Goal: Task Accomplishment & Management: Complete application form

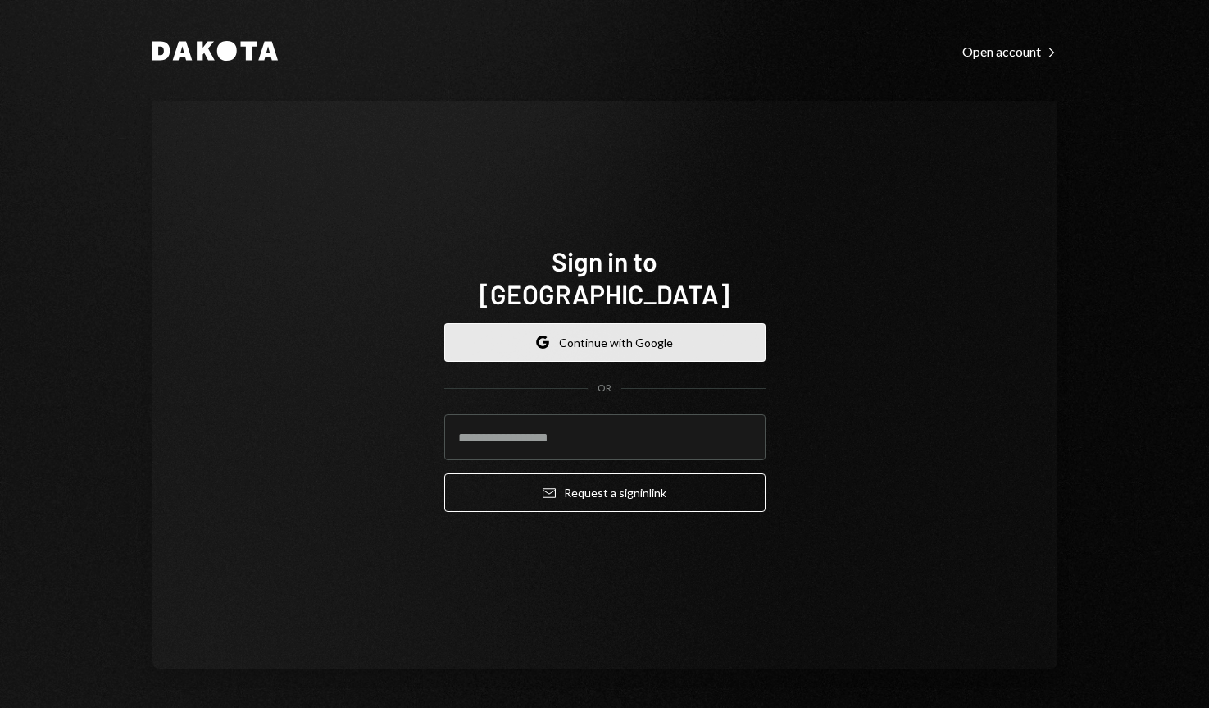
click at [607, 323] on button "Google Continue with Google" at bounding box center [604, 342] width 321 height 39
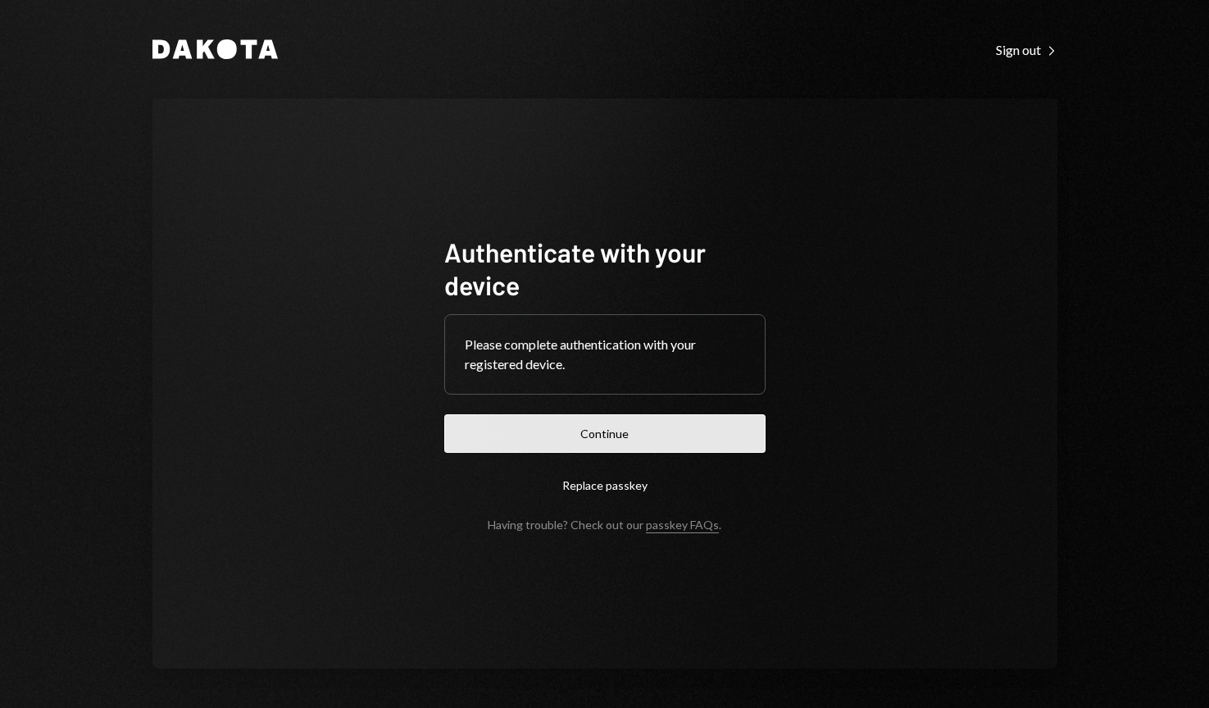
click at [597, 422] on button "Continue" at bounding box center [604, 433] width 321 height 39
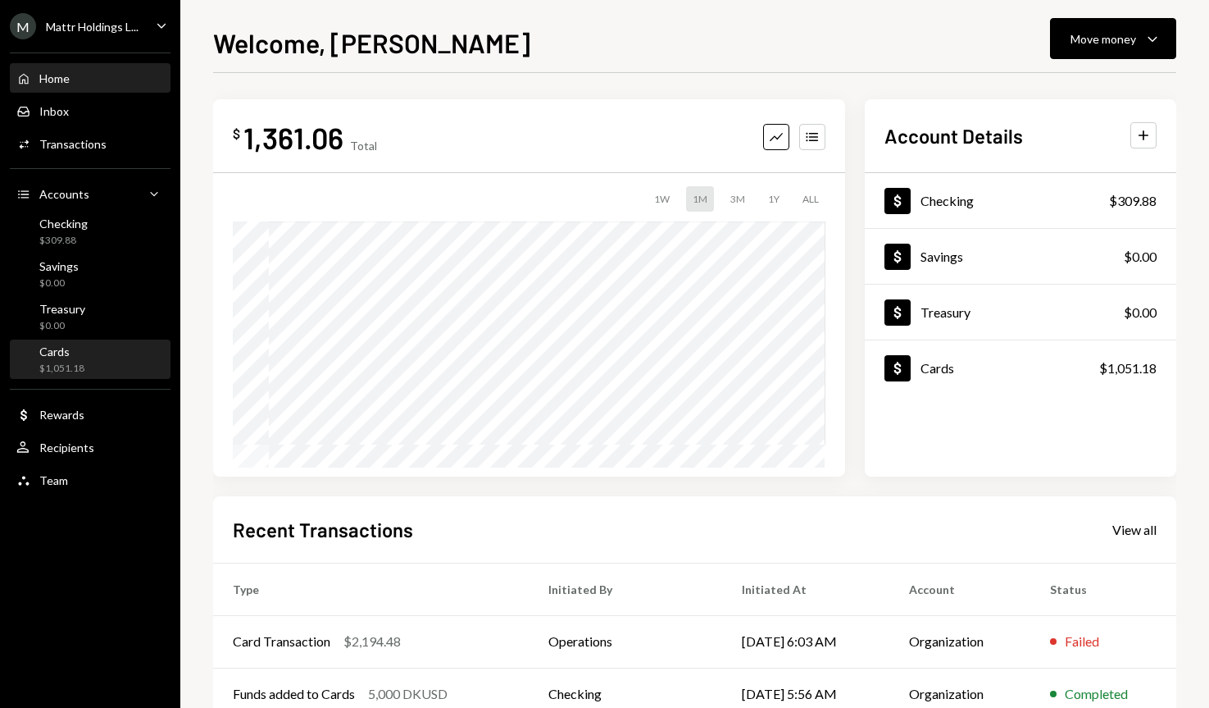
click at [103, 361] on div "Cards $1,051.18" at bounding box center [90, 359] width 148 height 31
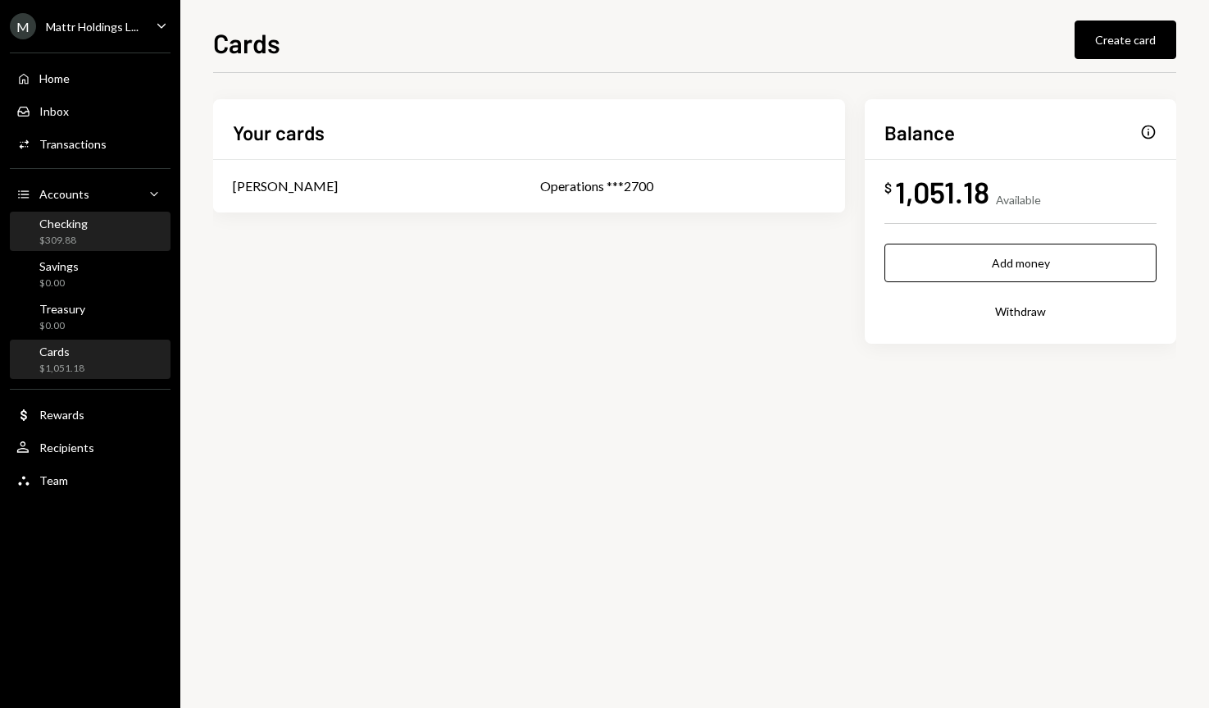
click at [94, 231] on div "Checking $309.88" at bounding box center [90, 231] width 148 height 31
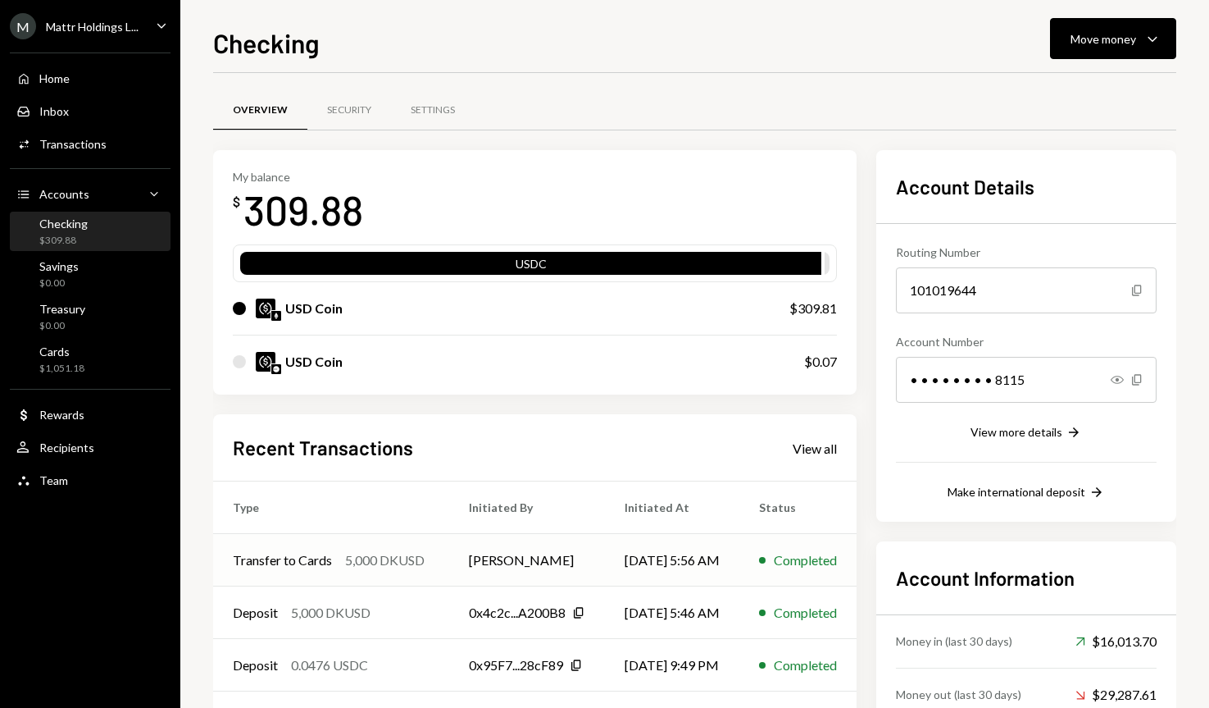
click at [676, 558] on td "09/03/25 5:56 AM" at bounding box center [672, 560] width 134 height 52
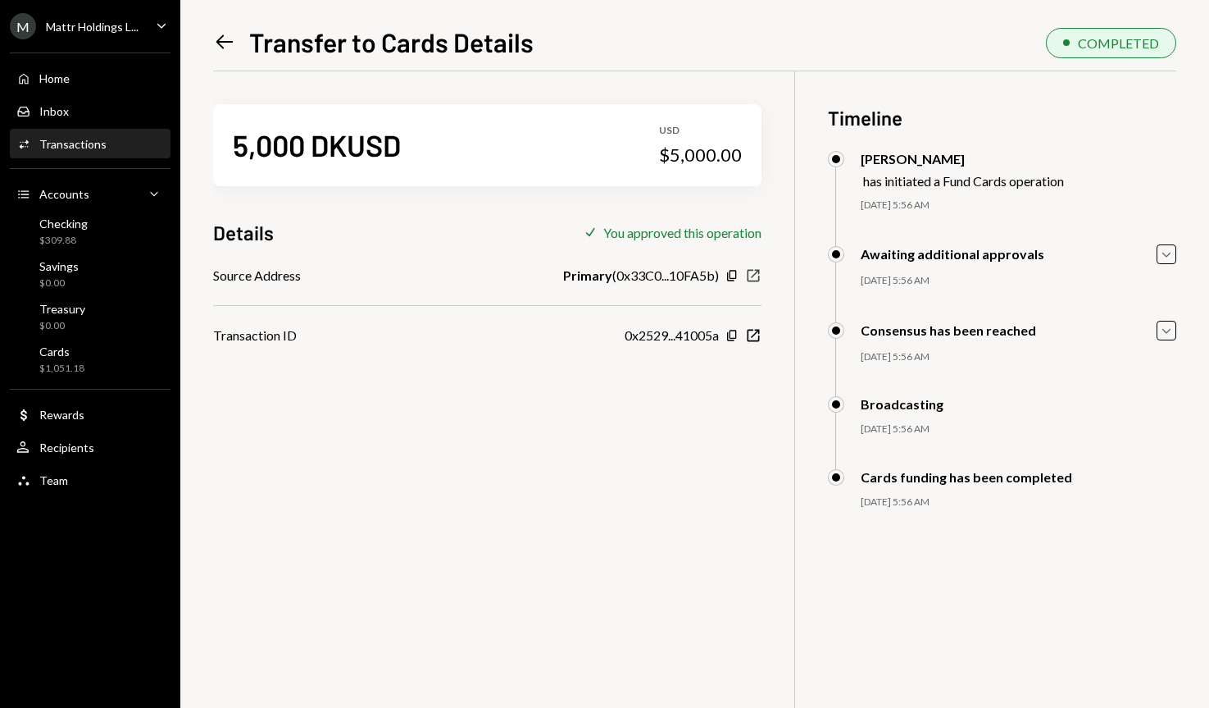
click at [752, 276] on icon "button" at bounding box center [754, 275] width 12 height 12
click at [753, 338] on icon "New Window" at bounding box center [753, 335] width 16 height 16
click at [102, 356] on div "Cards $1,051.18" at bounding box center [90, 359] width 148 height 31
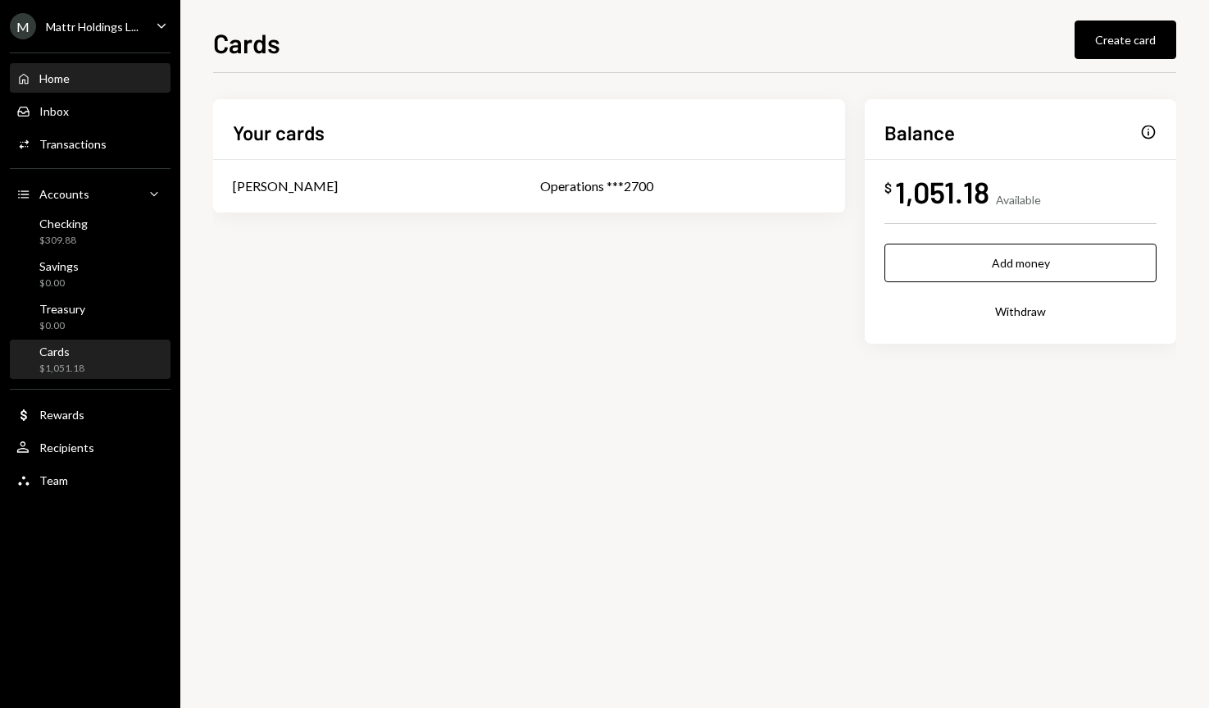
click at [94, 86] on div "Home Home" at bounding box center [90, 79] width 148 height 28
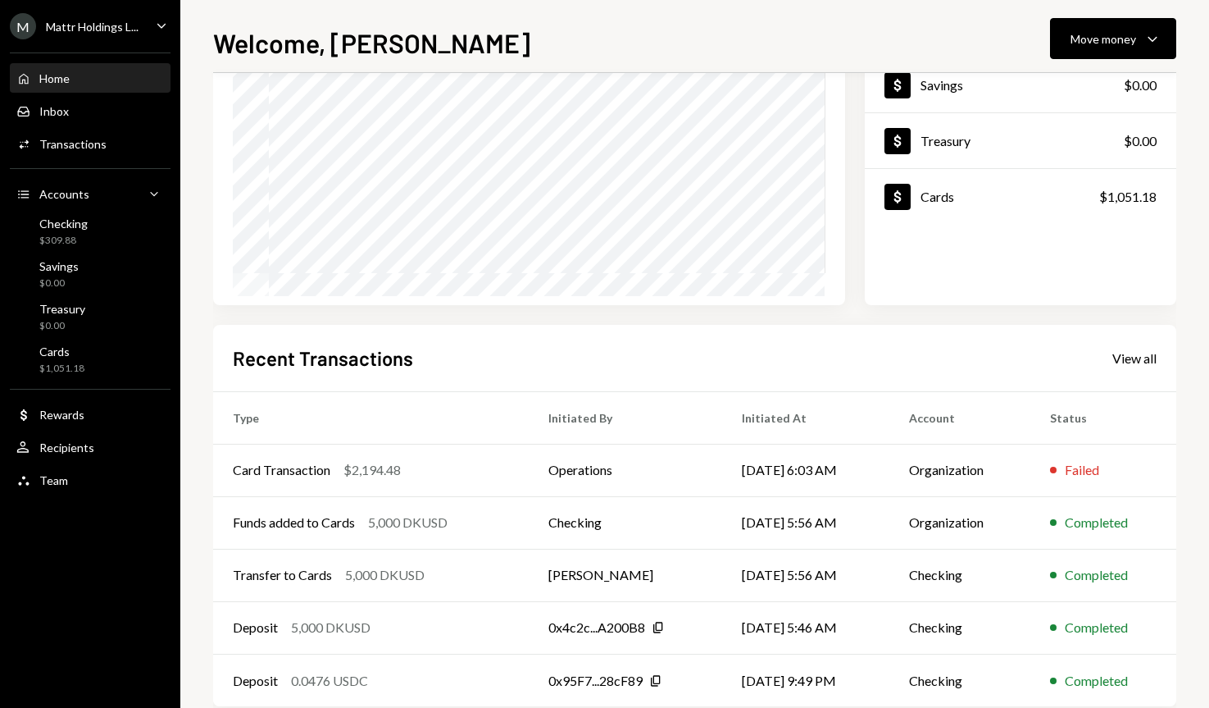
scroll to position [203, 0]
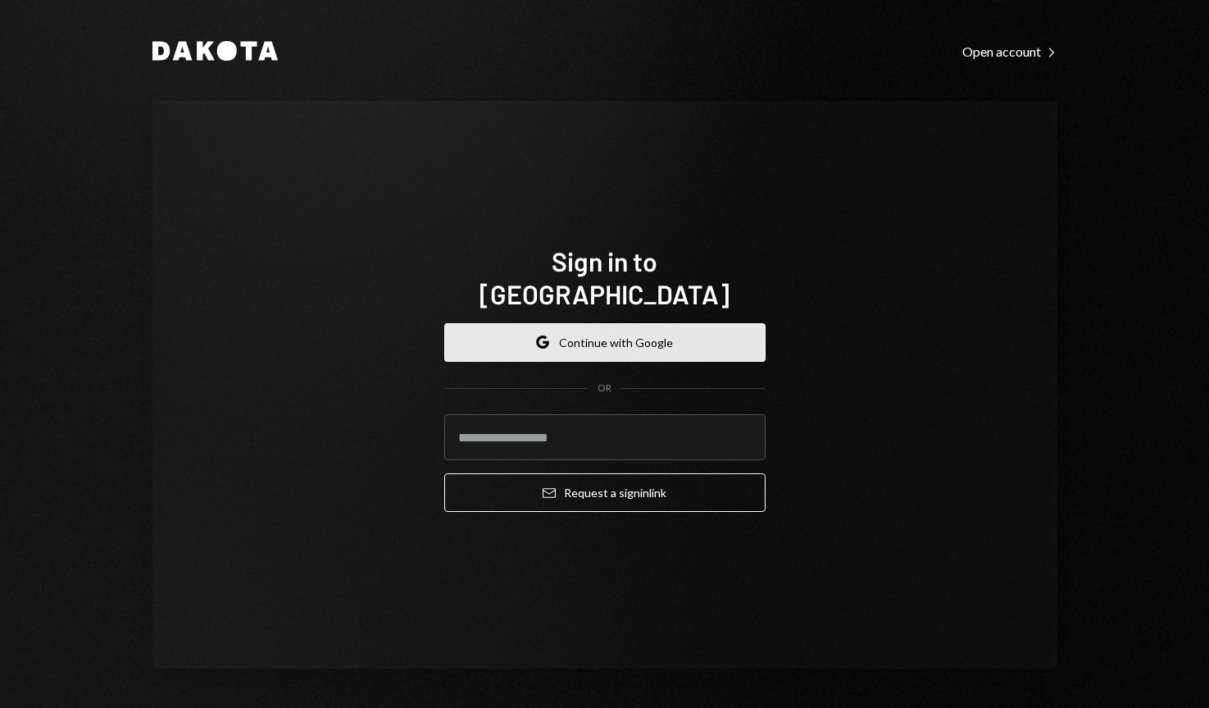
click at [628, 340] on button "Google Continue with Google" at bounding box center [604, 342] width 321 height 39
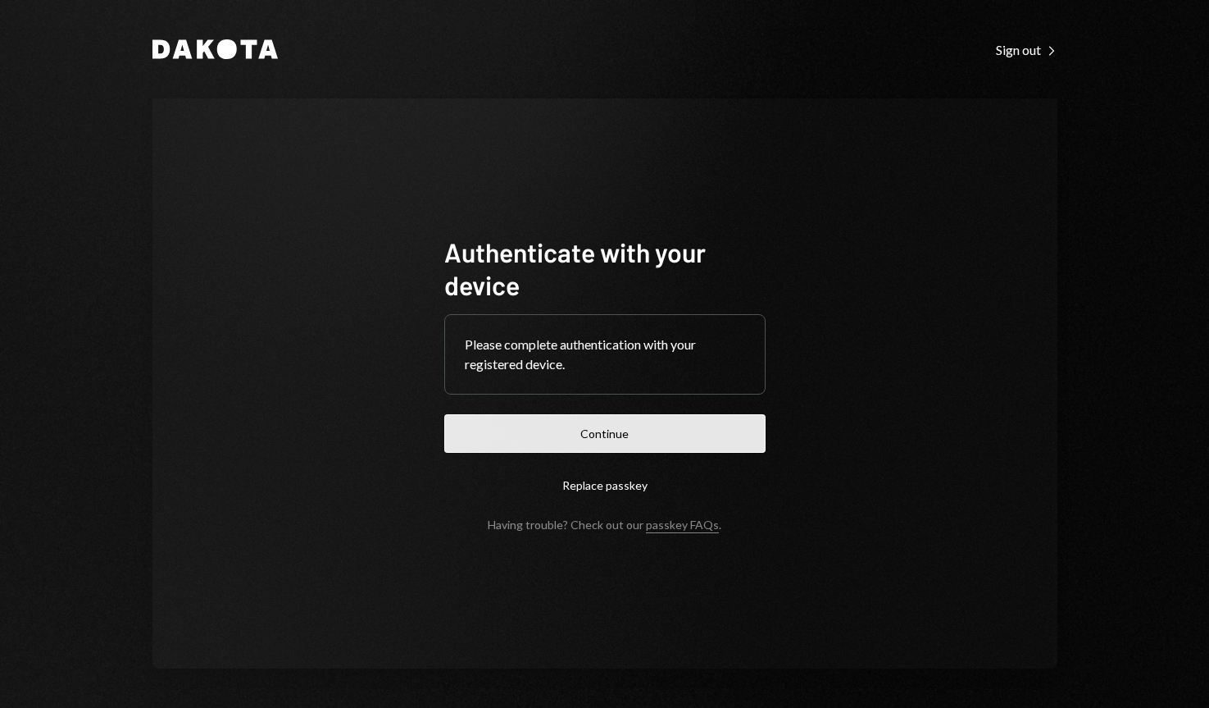
click at [607, 443] on button "Continue" at bounding box center [604, 433] width 321 height 39
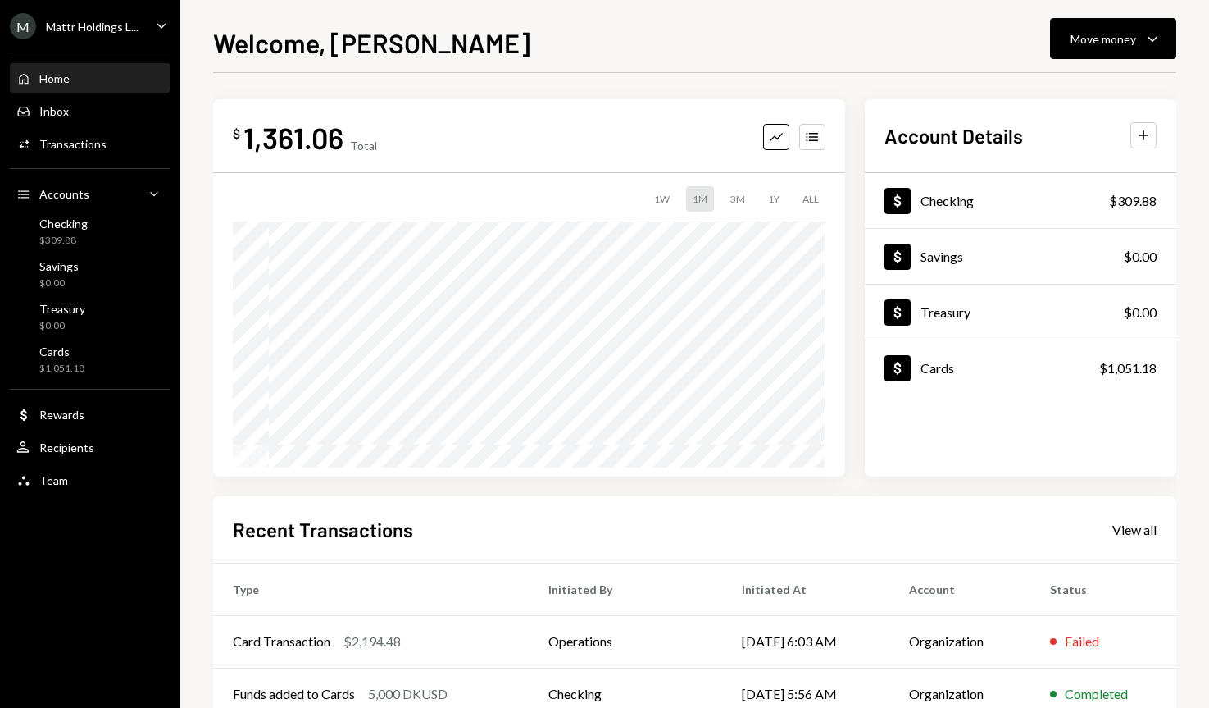
click at [112, 30] on div "Mattr Holdings L..." at bounding box center [92, 27] width 93 height 14
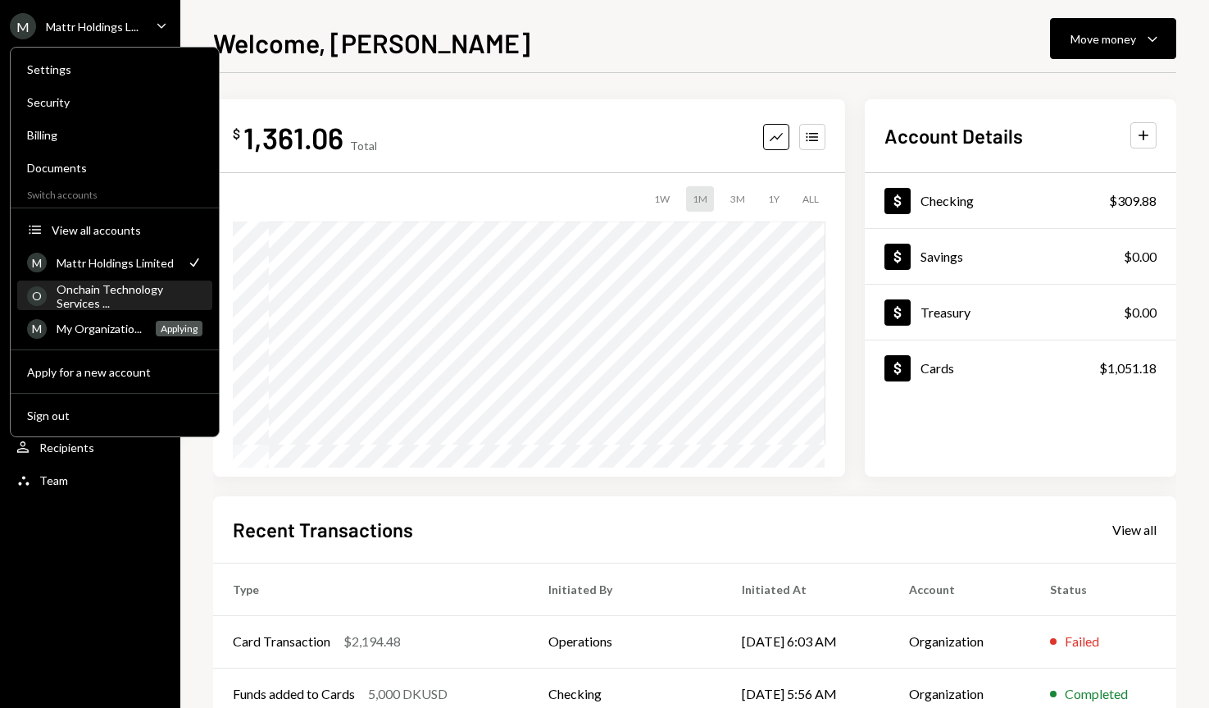
click at [102, 291] on div "Onchain Technology Services ..." at bounding box center [130, 296] width 146 height 28
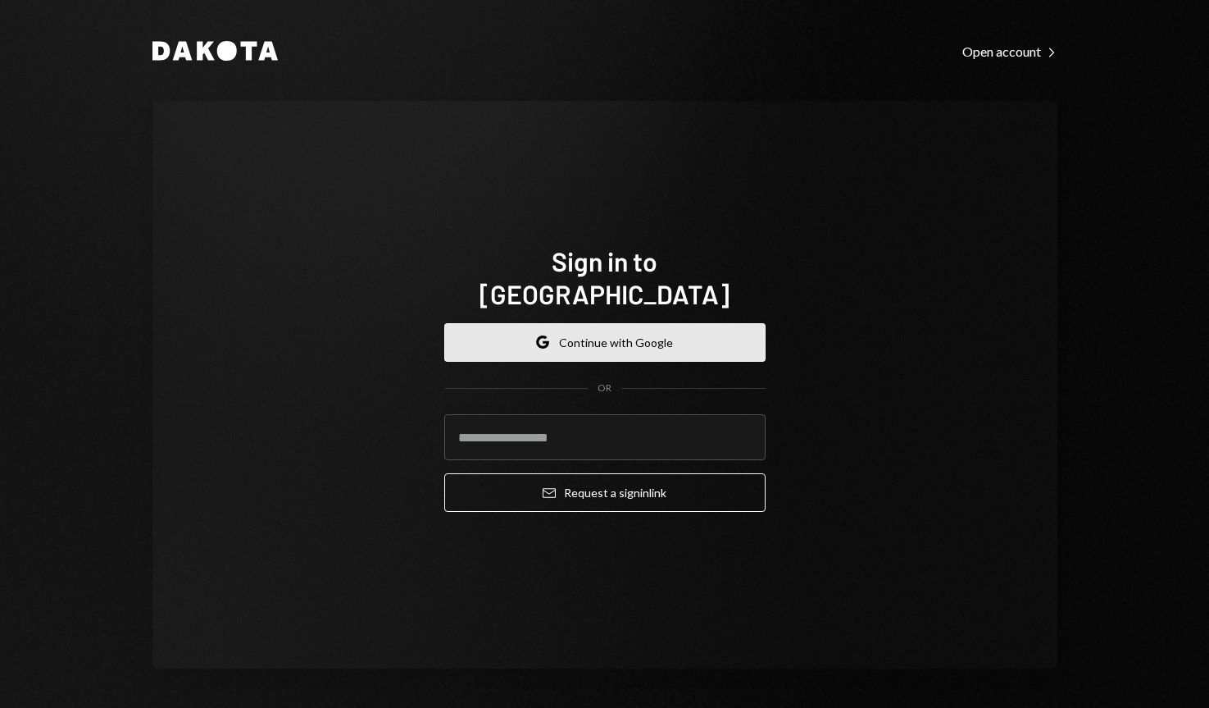
click at [633, 323] on button "Google Continue with Google" at bounding box center [604, 342] width 321 height 39
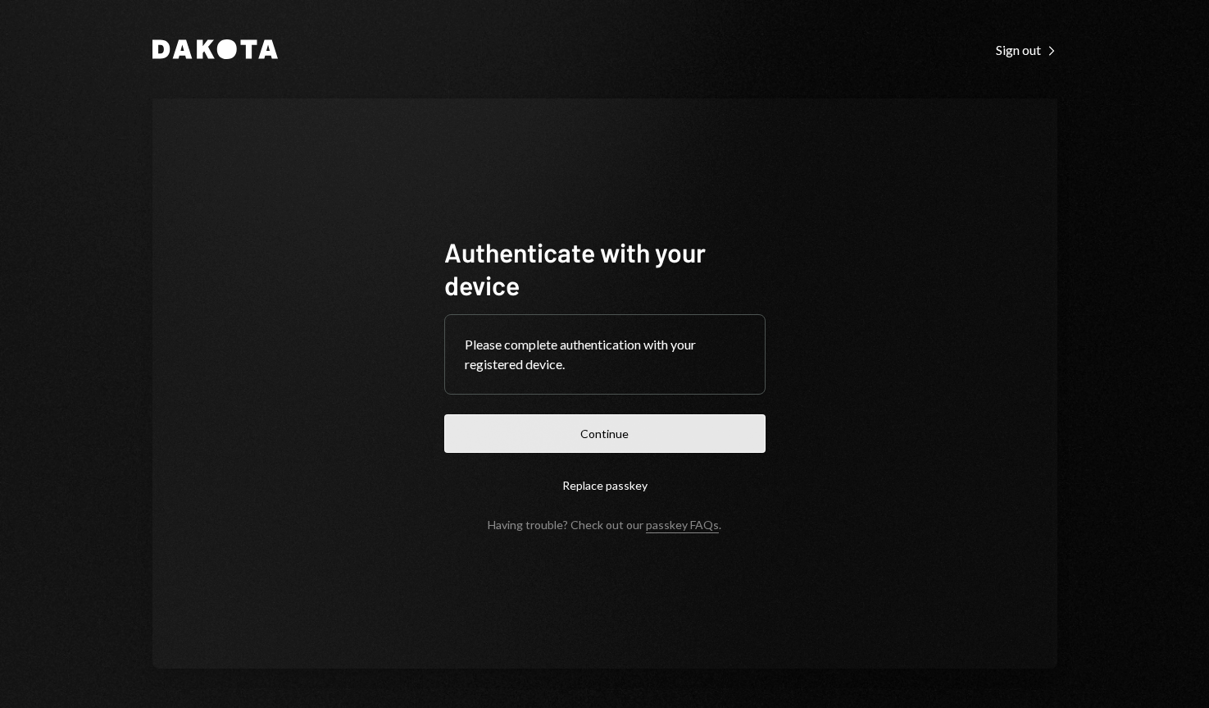
click at [690, 430] on button "Continue" at bounding box center [604, 433] width 321 height 39
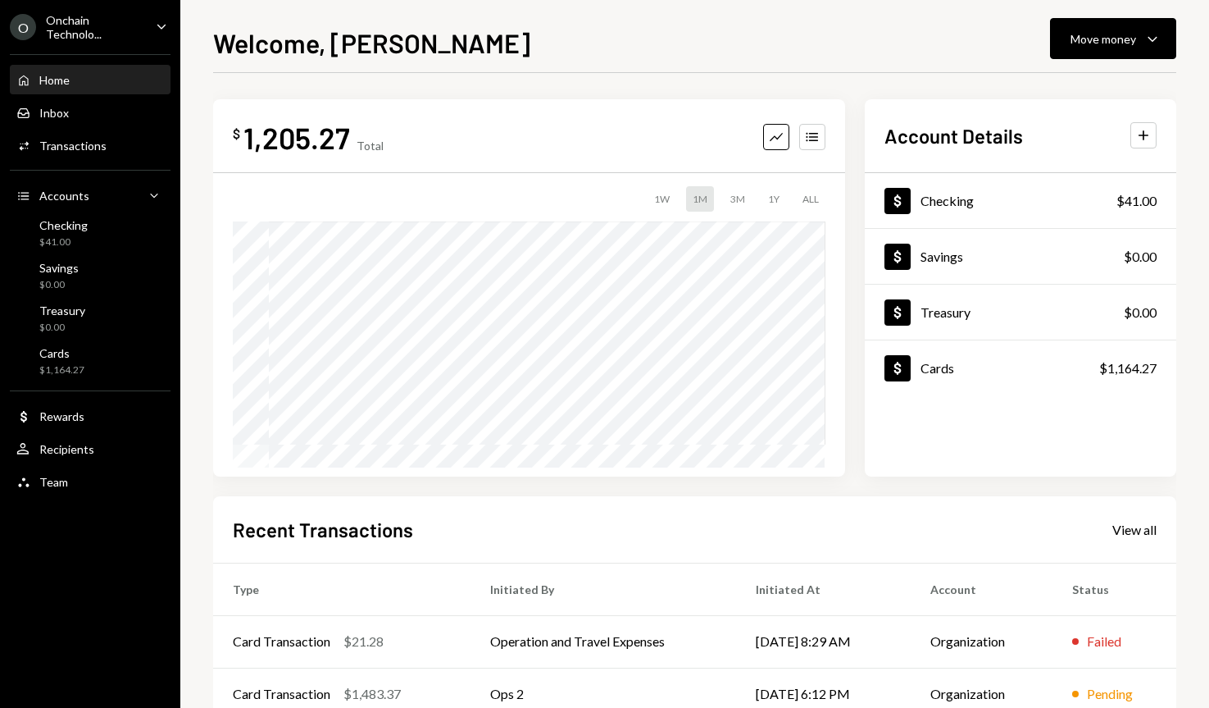
click at [77, 18] on div "Onchain Technolo..." at bounding box center [94, 27] width 97 height 28
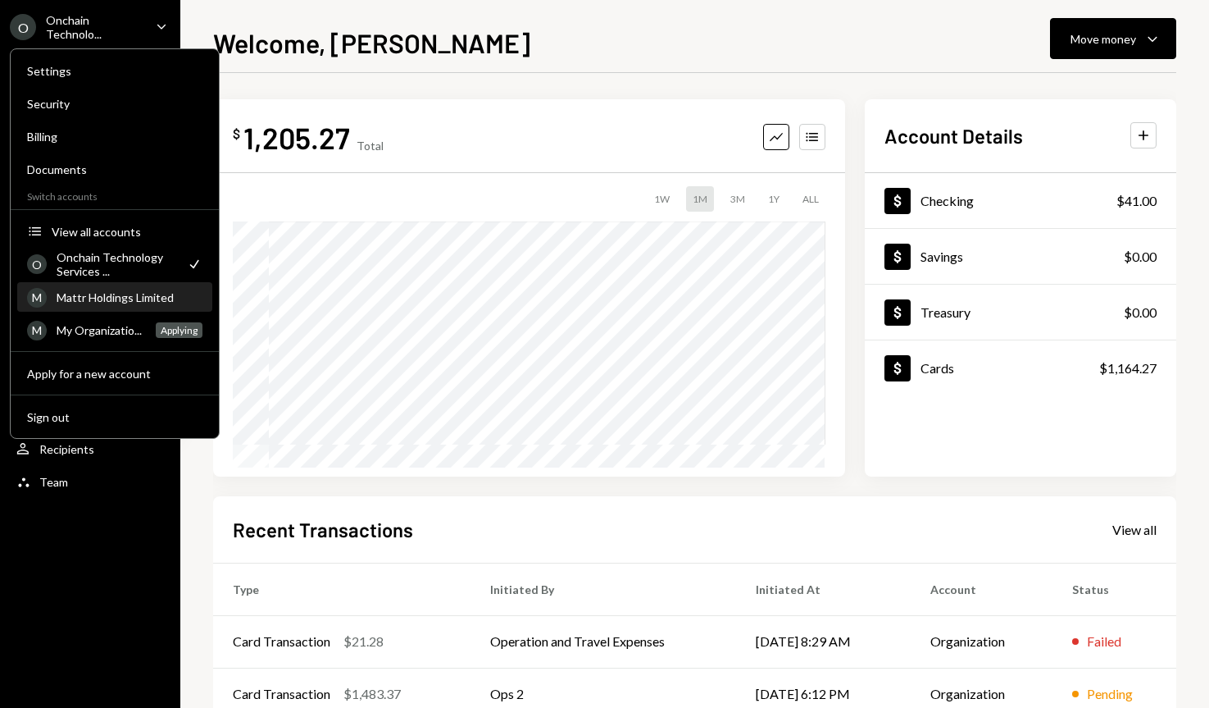
click at [91, 306] on div "M Mattr Holdings Limited" at bounding box center [114, 298] width 175 height 28
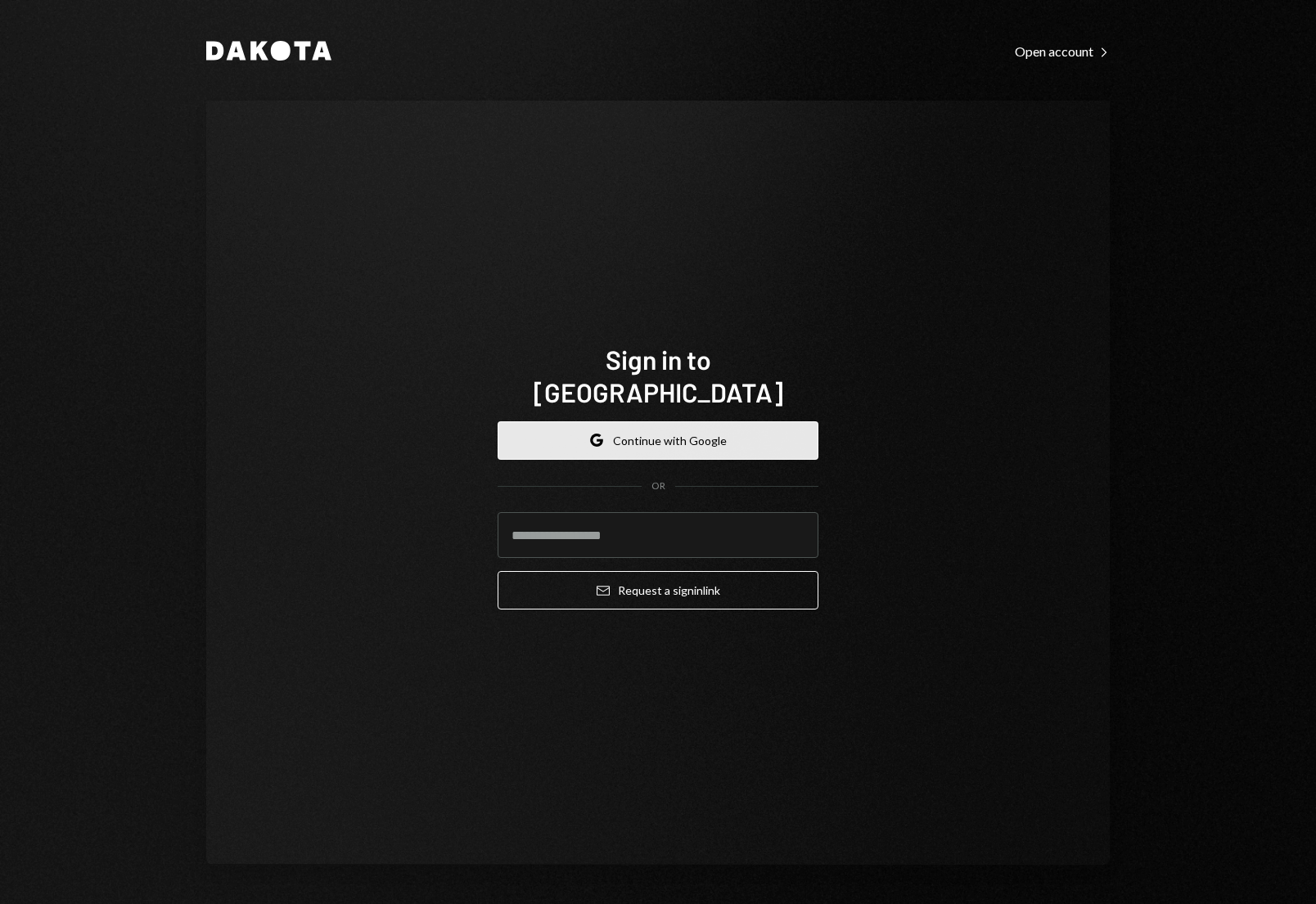
click at [673, 423] on button "Google Continue with Google" at bounding box center [658, 440] width 320 height 39
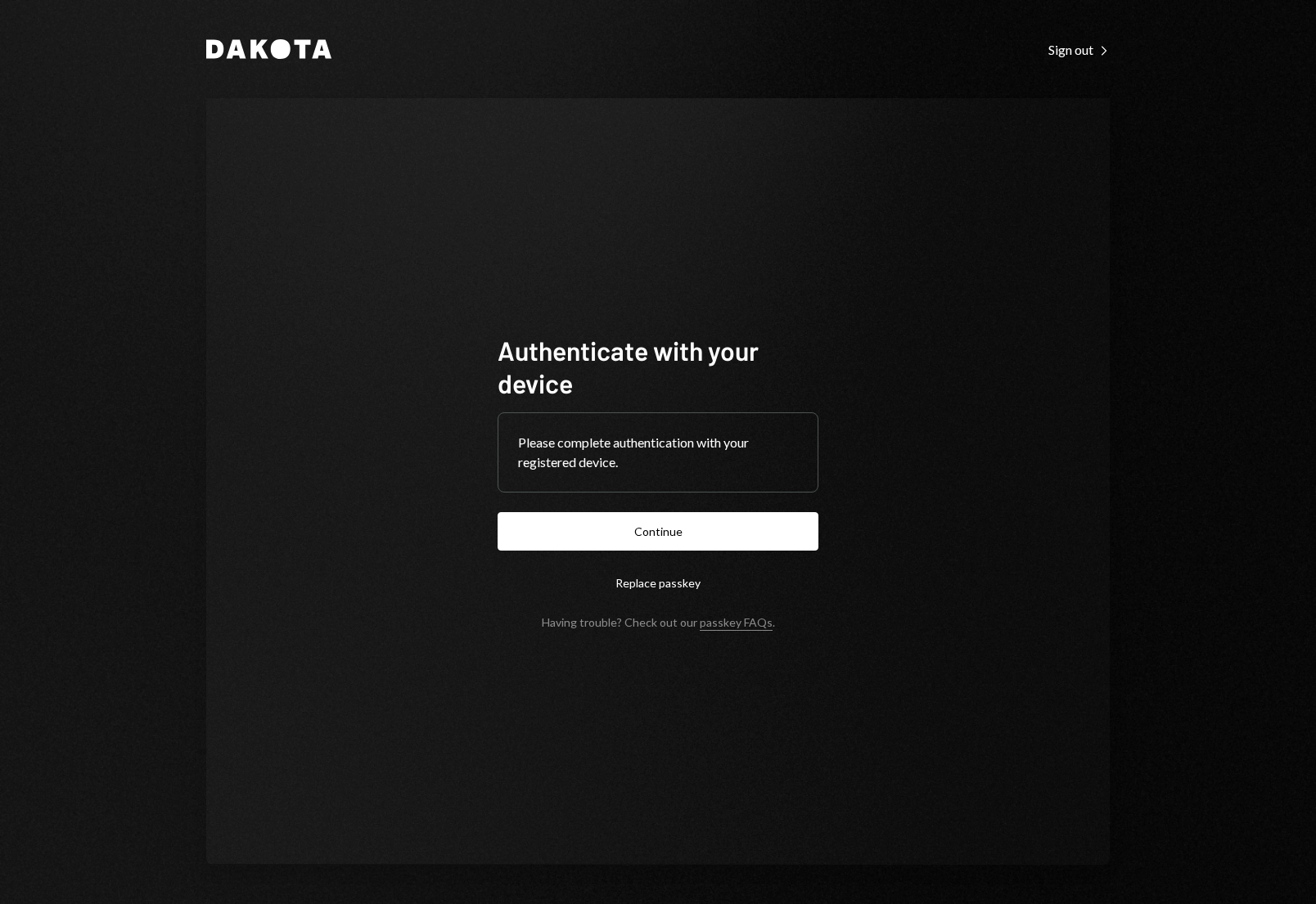
click at [773, 546] on button "Continue" at bounding box center [658, 531] width 320 height 39
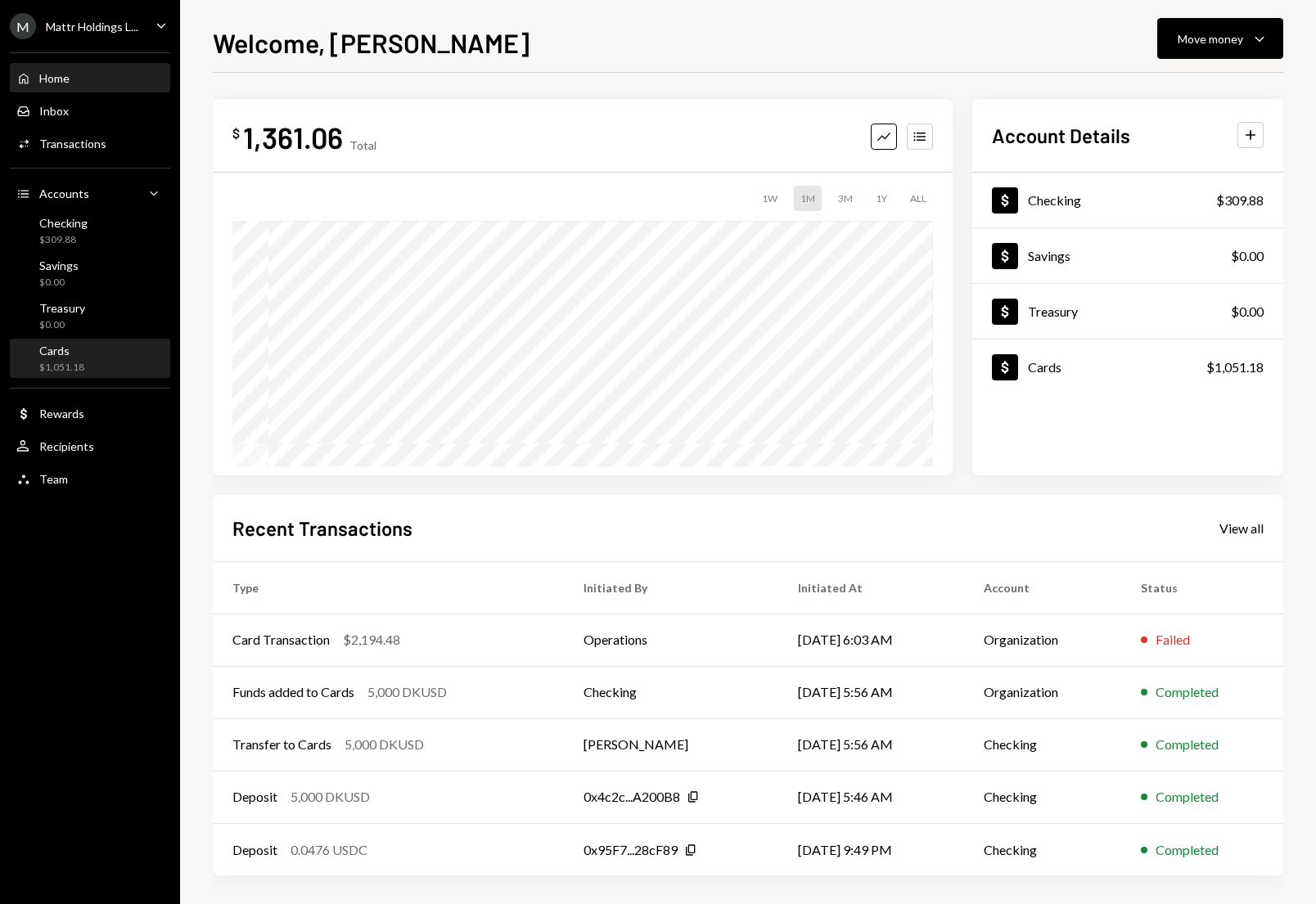
click at [54, 361] on div "$1,051.18" at bounding box center [61, 368] width 45 height 14
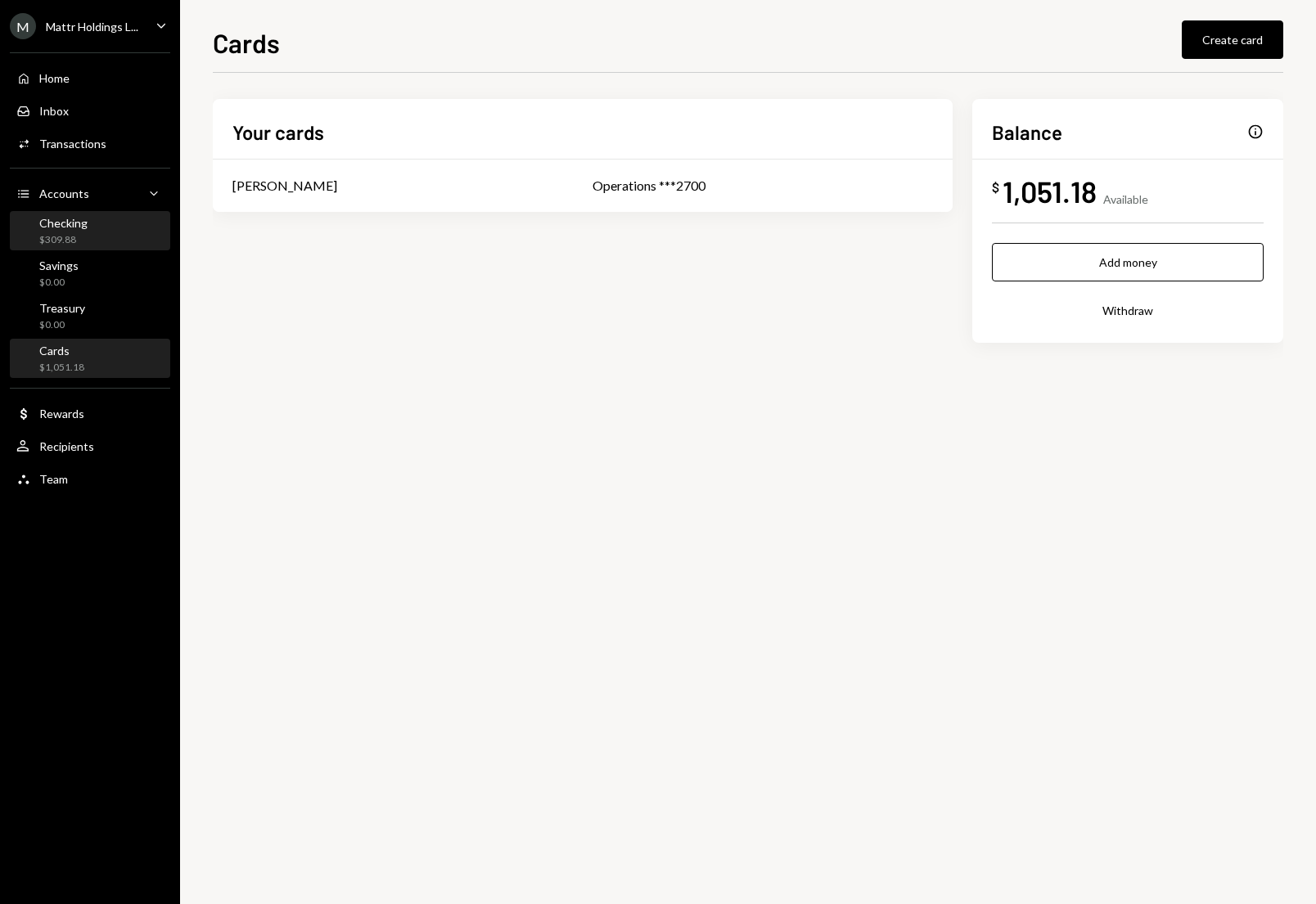
click at [57, 221] on div "Checking" at bounding box center [63, 223] width 48 height 14
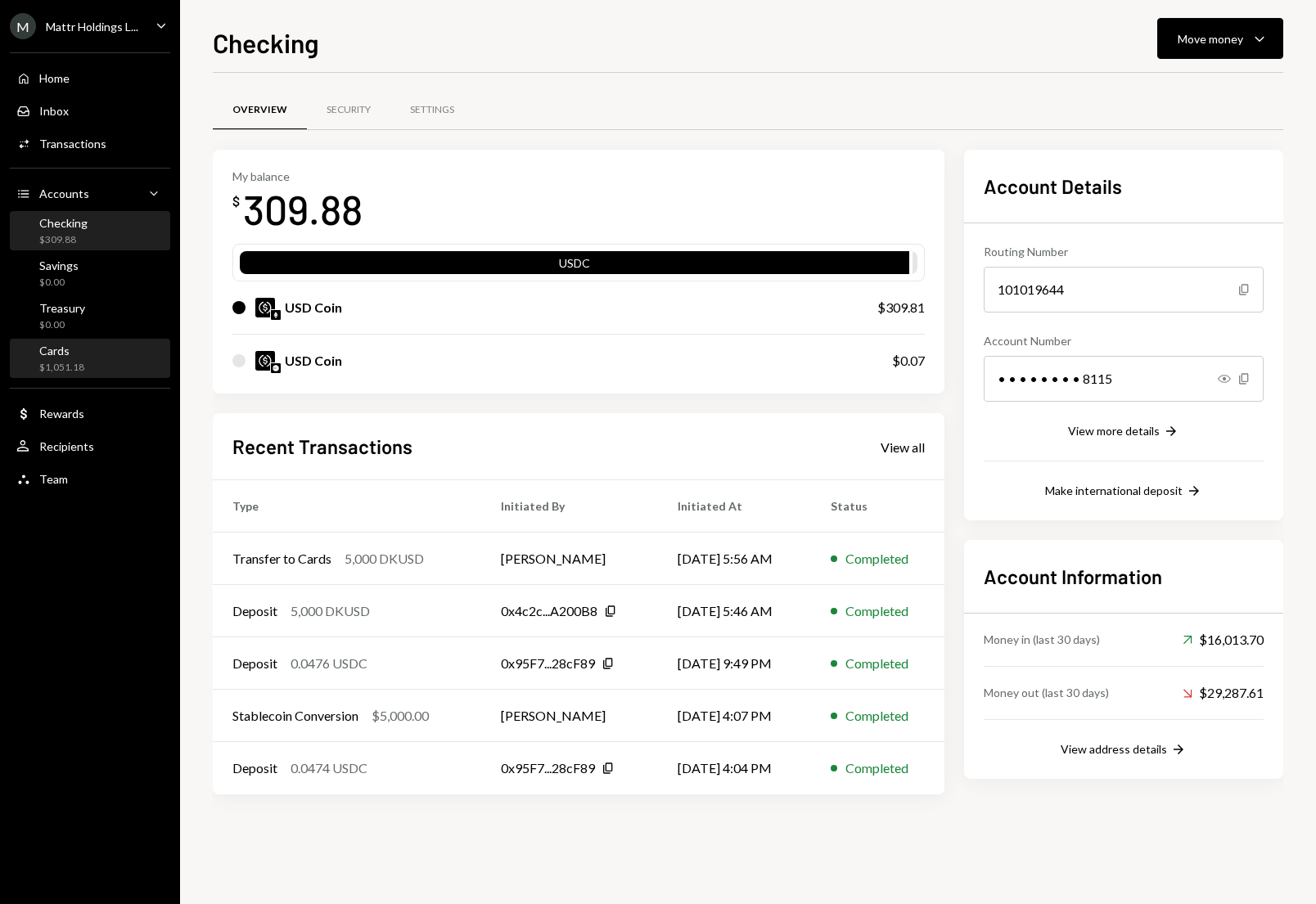
click at [78, 347] on div "Cards" at bounding box center [61, 350] width 45 height 14
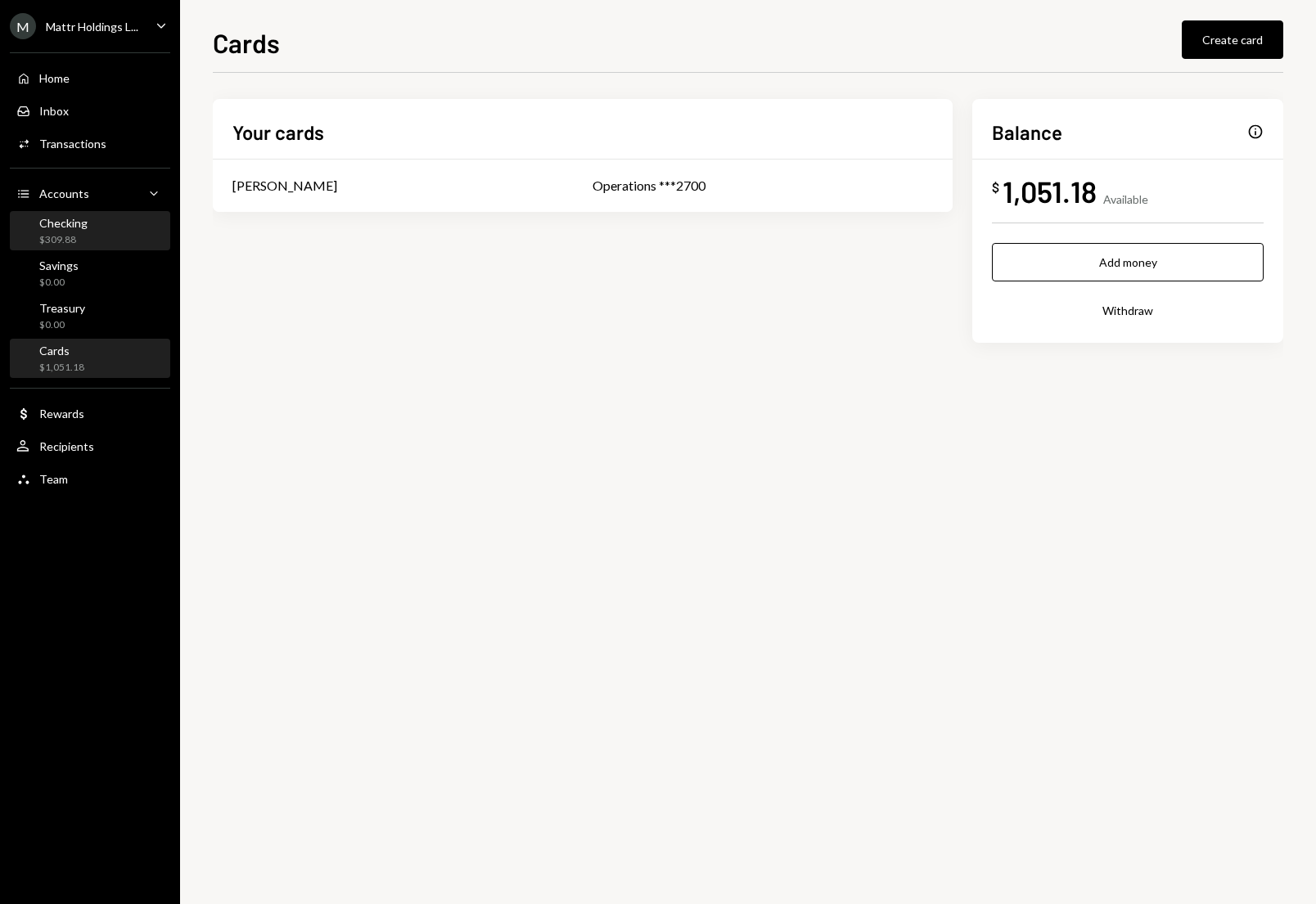
click at [113, 218] on div "Checking $309.88" at bounding box center [90, 230] width 148 height 31
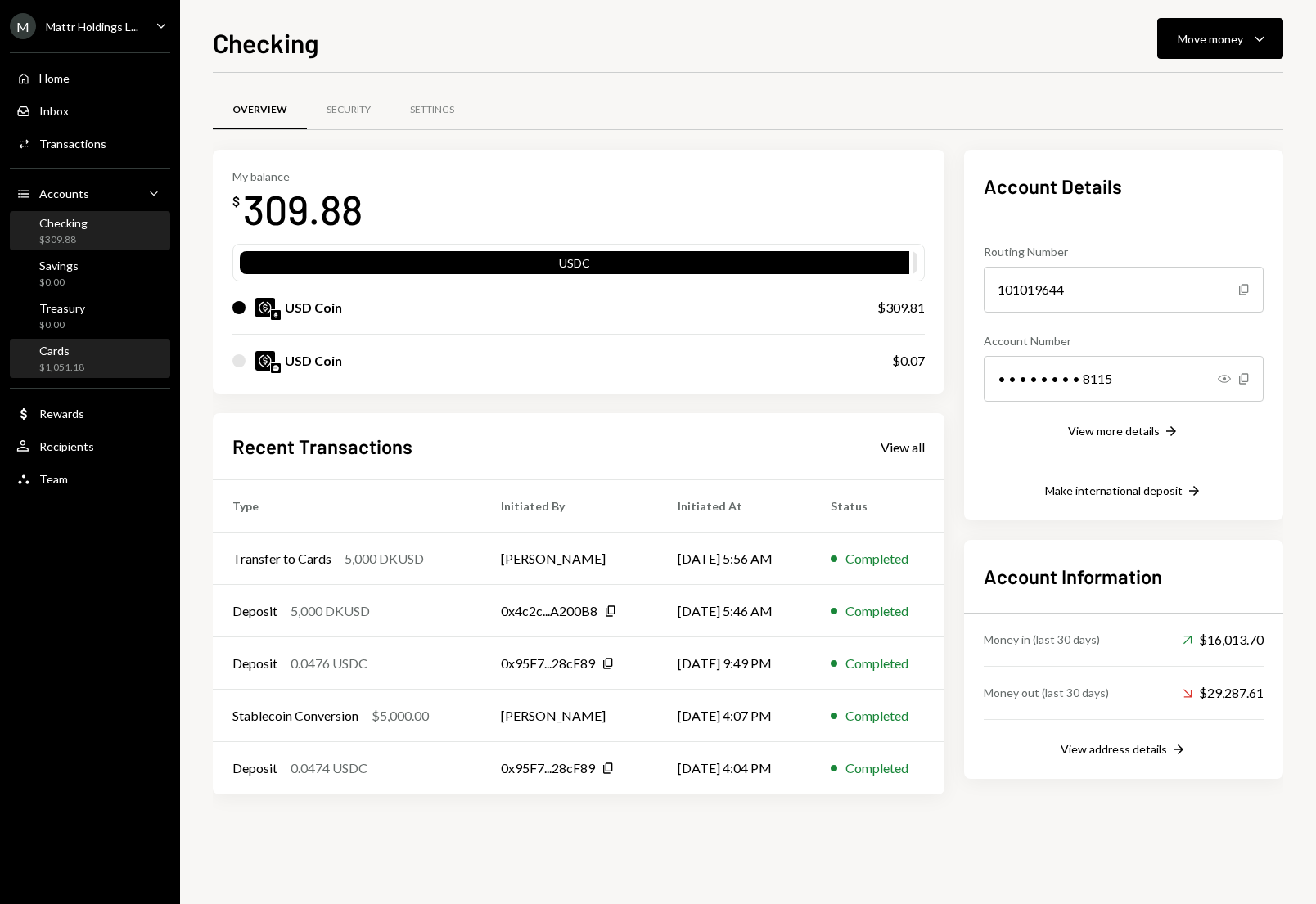
click at [61, 365] on div "$1,051.18" at bounding box center [61, 368] width 45 height 14
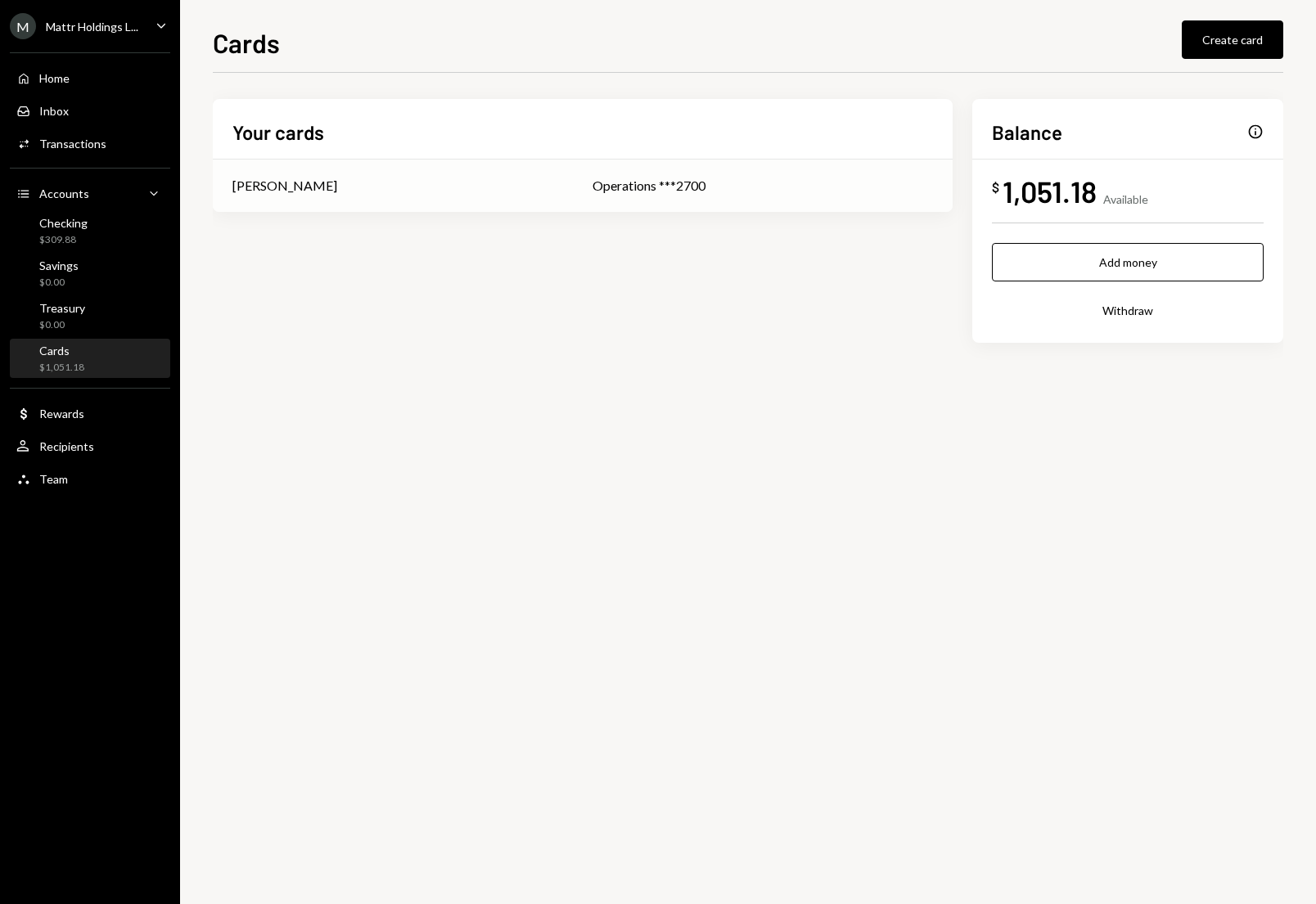
click at [630, 167] on td "Operations ***2700" at bounding box center [762, 186] width 380 height 52
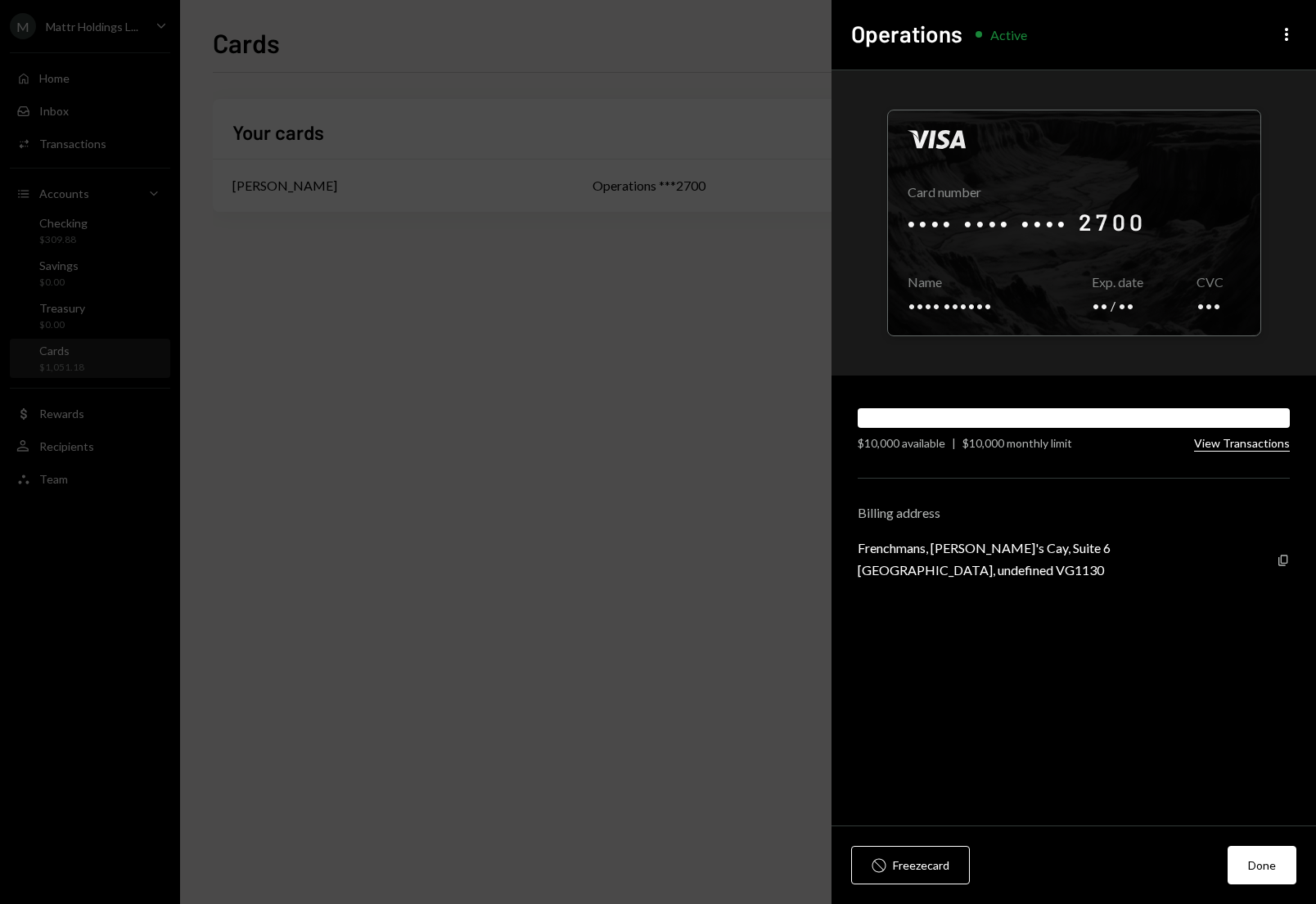
click at [1266, 447] on button "View Transactions" at bounding box center [1241, 444] width 96 height 16
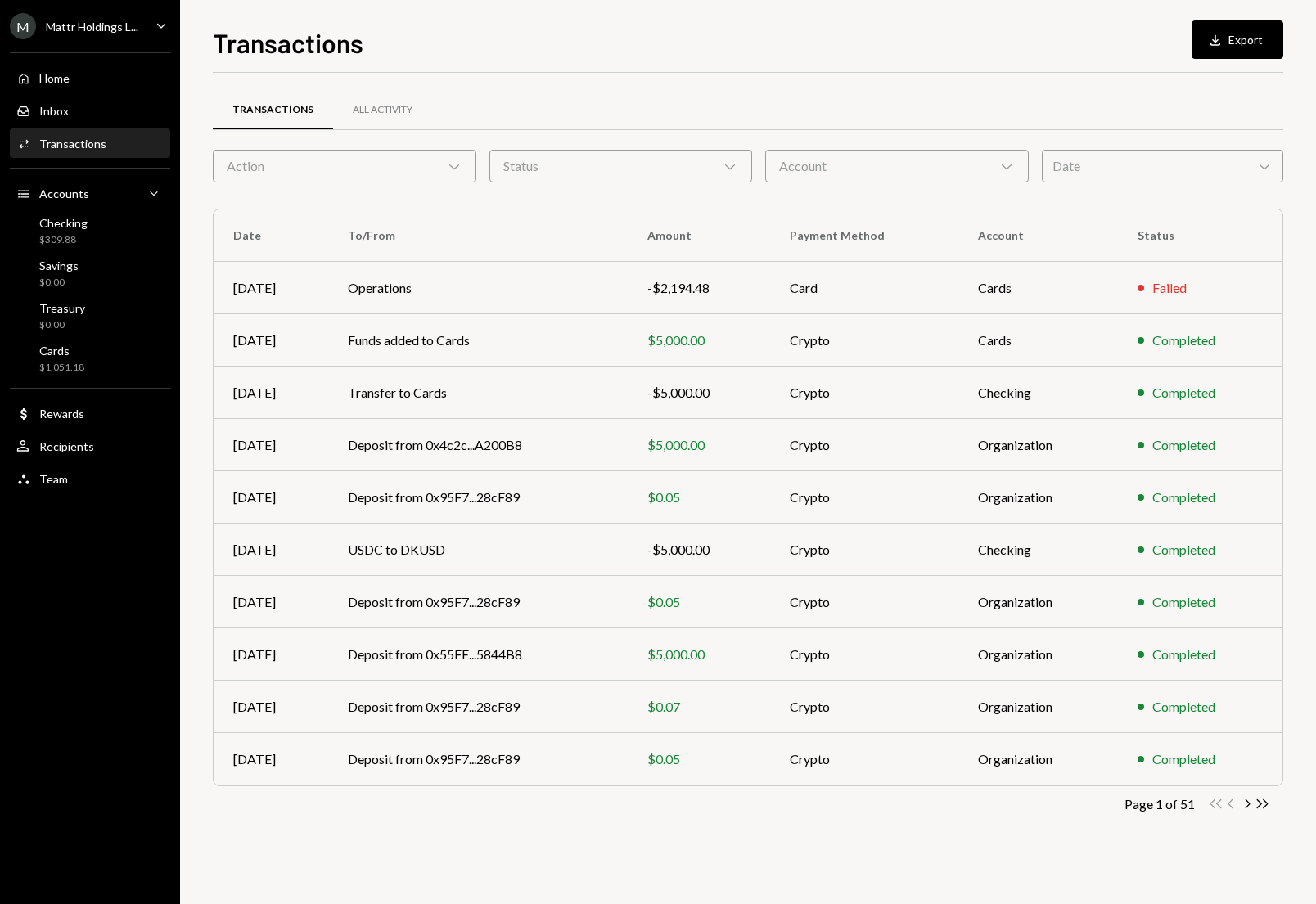
click at [120, 37] on div "M Mattr Holdings L..." at bounding box center [74, 26] width 129 height 26
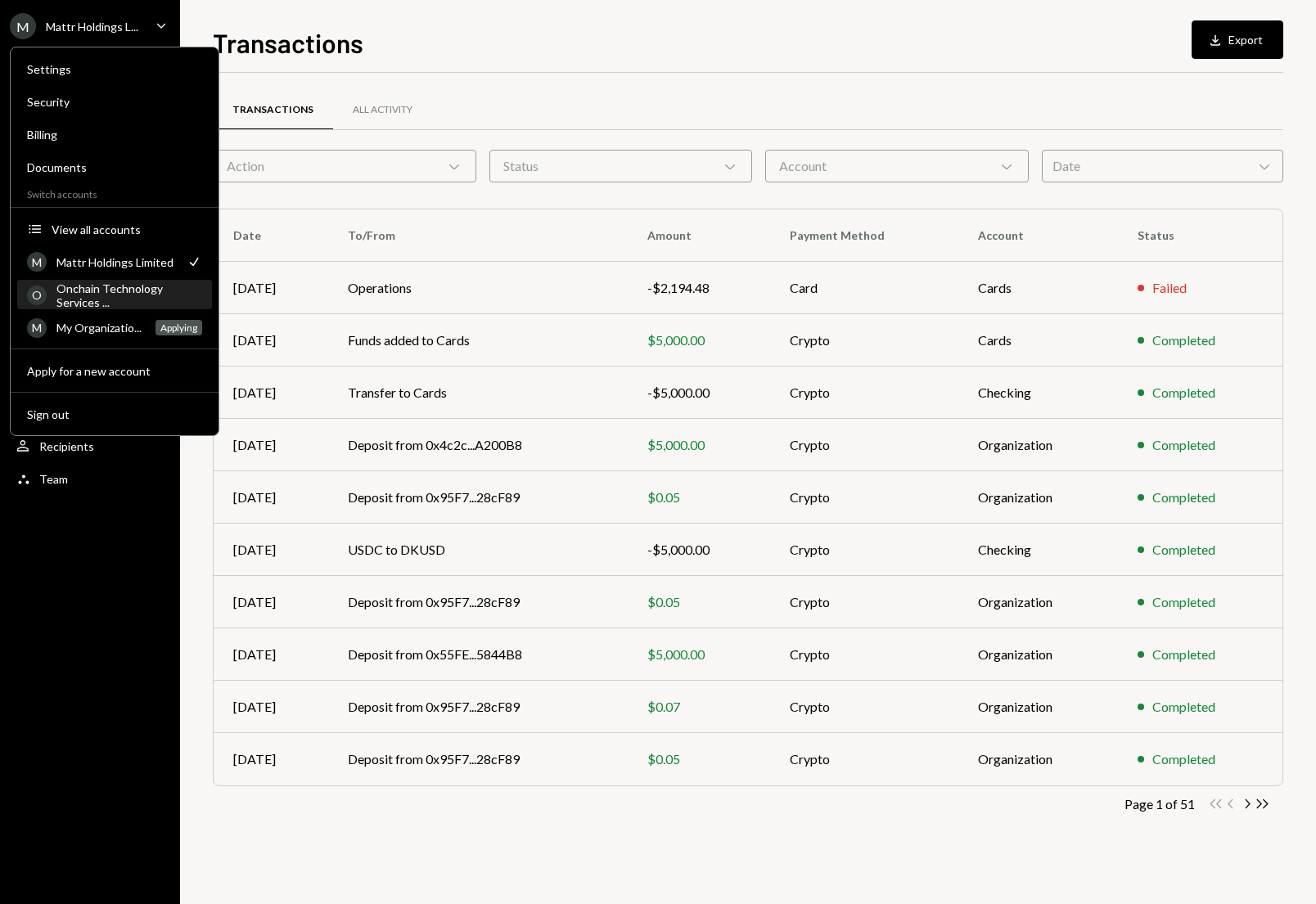
click at [99, 284] on div "Onchain Technology Services ..." at bounding box center [130, 295] width 146 height 28
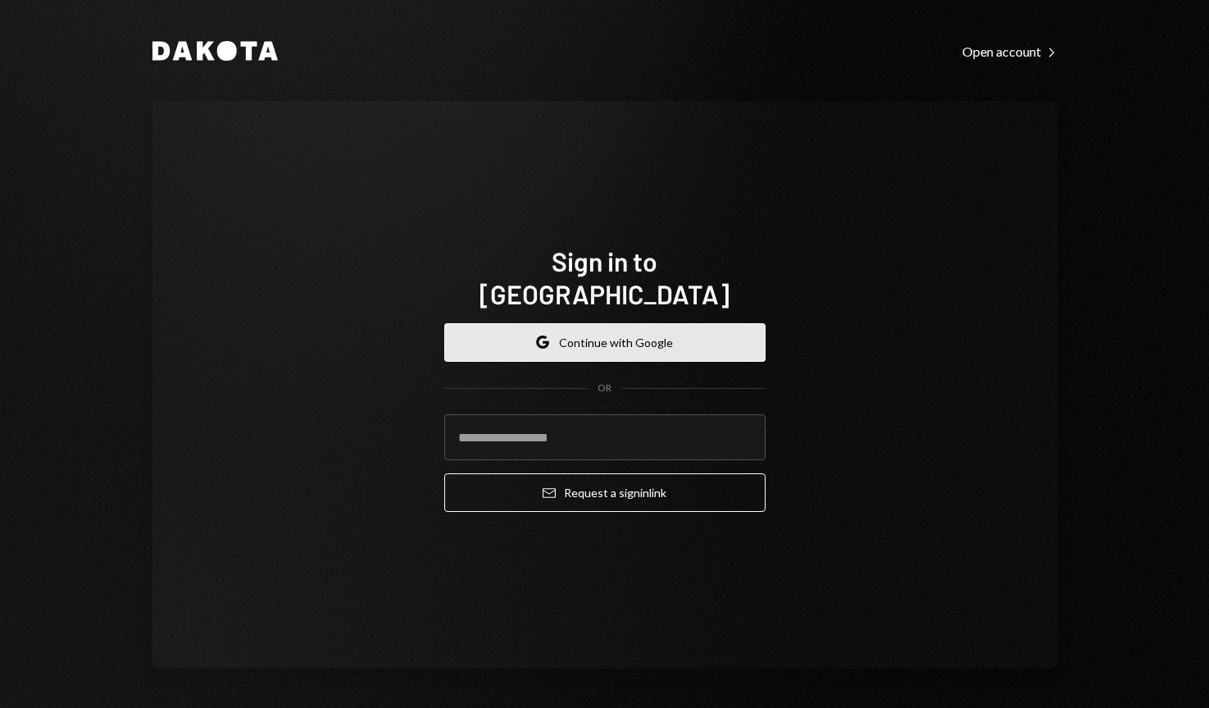
click at [599, 323] on button "Google Continue with Google" at bounding box center [604, 342] width 321 height 39
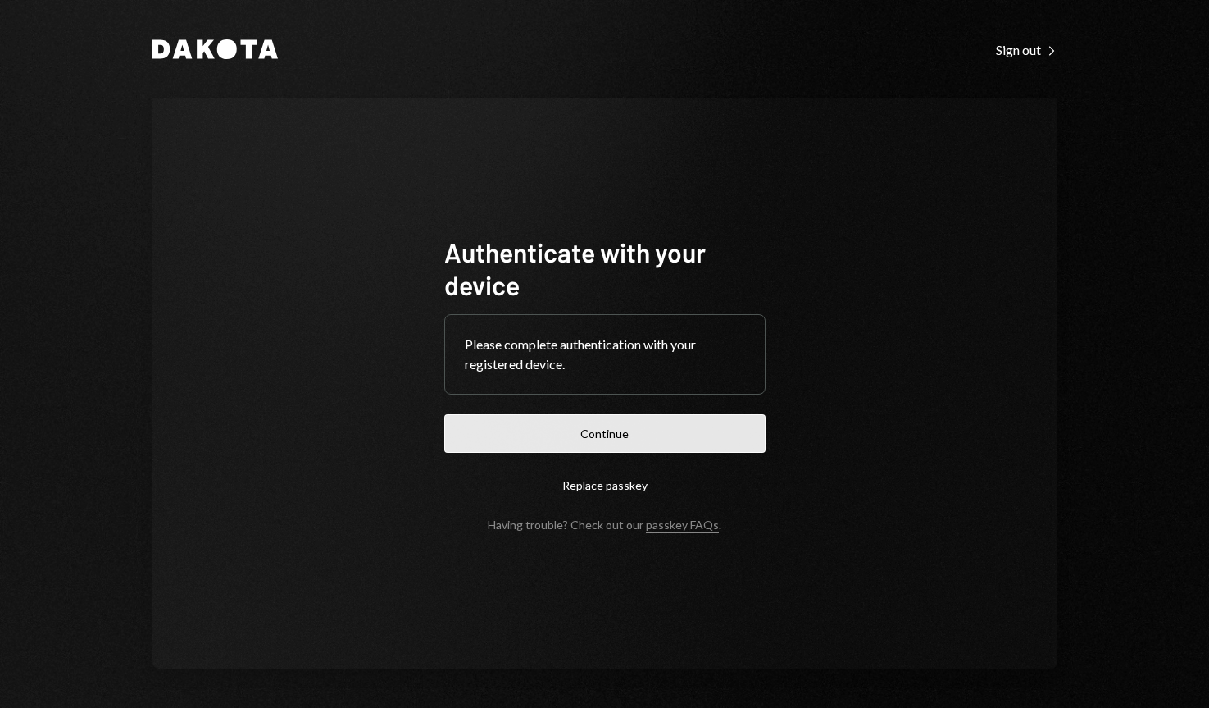
click at [640, 414] on button "Continue" at bounding box center [604, 433] width 321 height 39
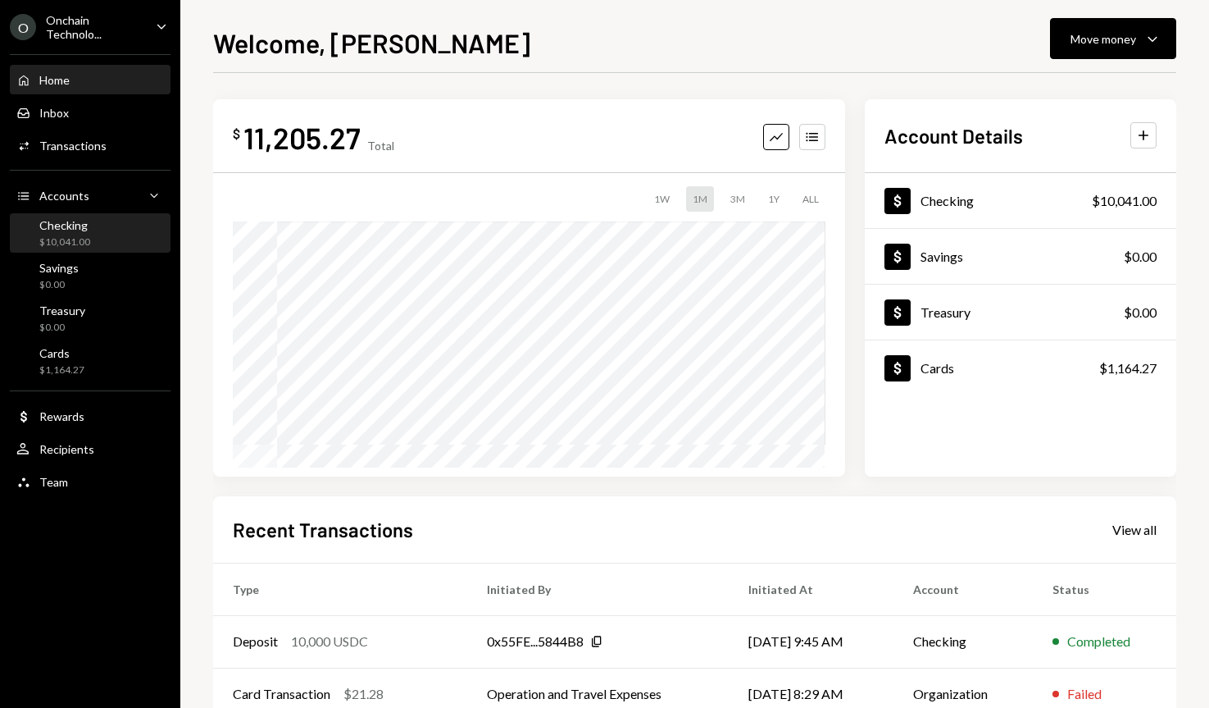
click at [73, 239] on div "$10,041.00" at bounding box center [64, 242] width 51 height 14
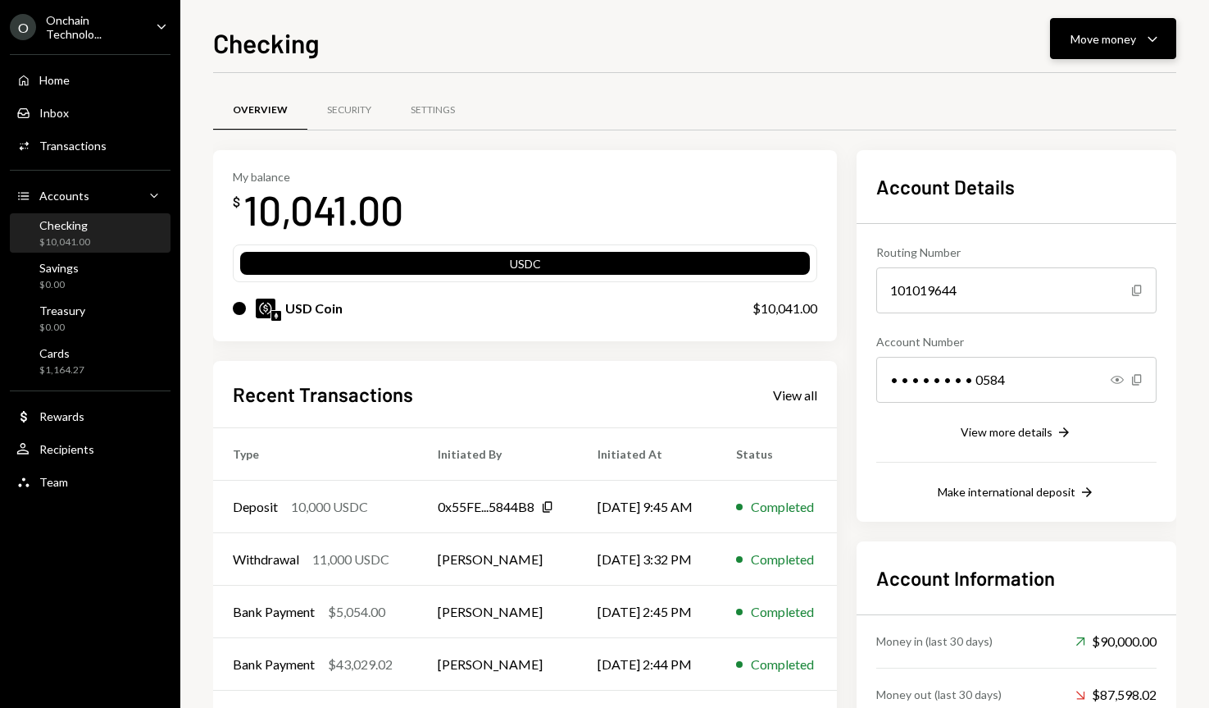
click at [1097, 26] on button "Move money Caret Down" at bounding box center [1113, 38] width 126 height 41
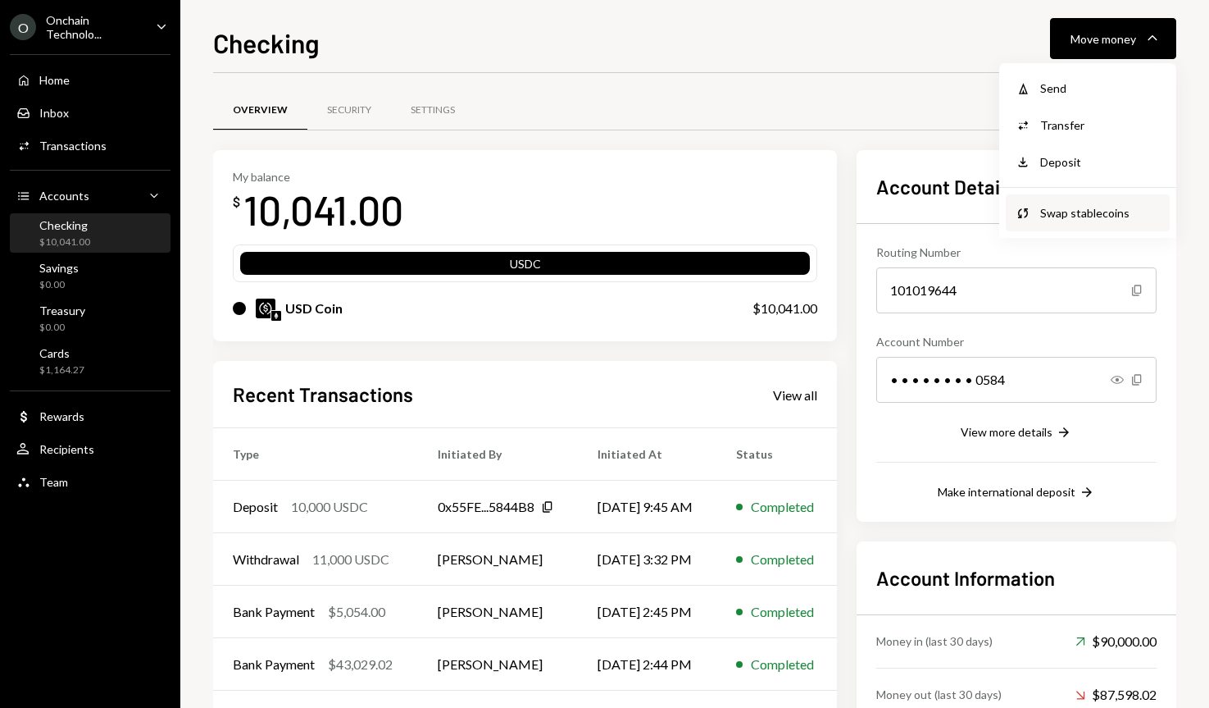
click at [1076, 219] on div "Swap stablecoins" at bounding box center [1101, 212] width 120 height 17
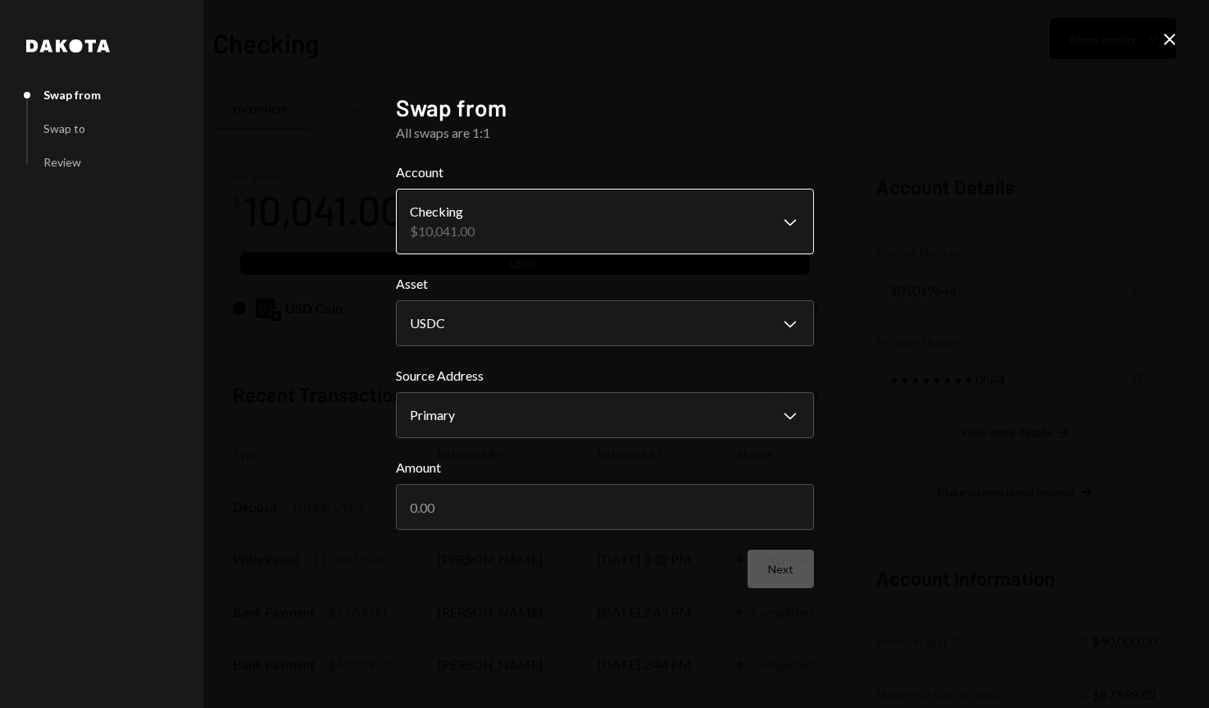
click at [584, 227] on body "O Onchain Technolo... Caret Down Home Home Inbox Inbox Activities Transactions …" at bounding box center [604, 354] width 1209 height 708
click at [715, 115] on h2 "Swap from" at bounding box center [605, 108] width 418 height 32
click at [617, 504] on input "Amount" at bounding box center [605, 507] width 418 height 46
type input "5000"
click at [777, 567] on button "Next" at bounding box center [781, 568] width 66 height 39
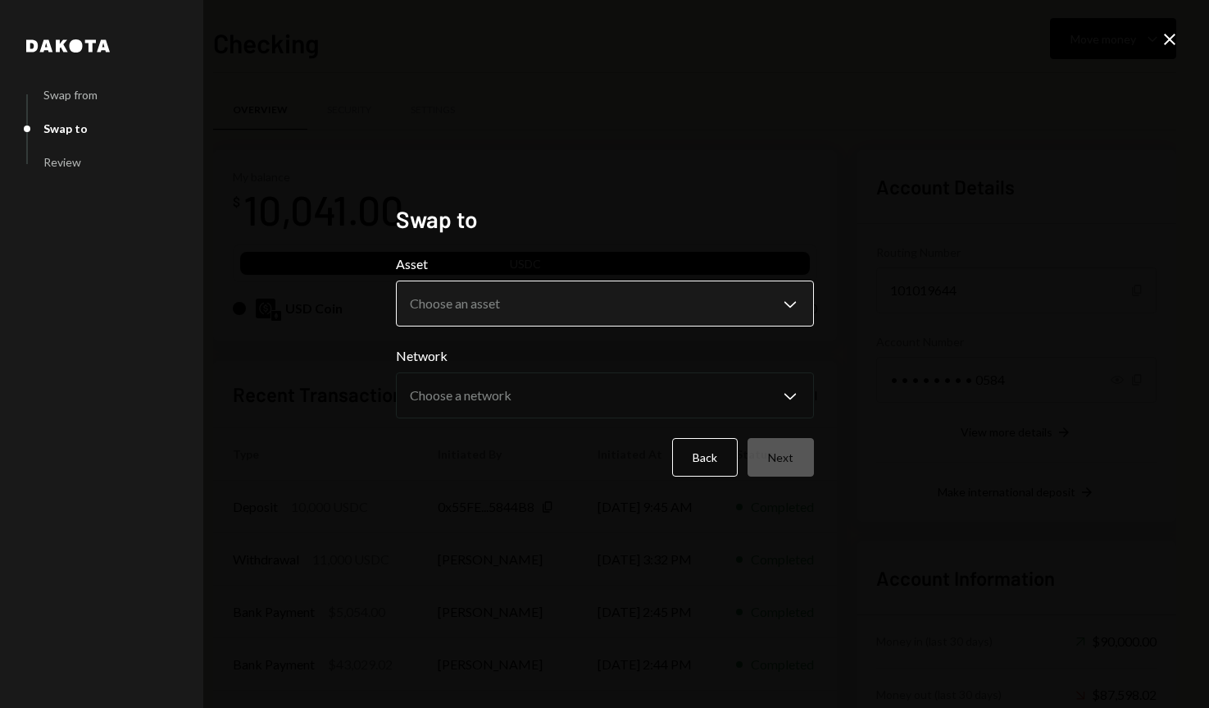
click at [685, 305] on body "O Onchain Technolo... Caret Down Home Home Inbox Inbox Activities Transactions …" at bounding box center [604, 354] width 1209 height 708
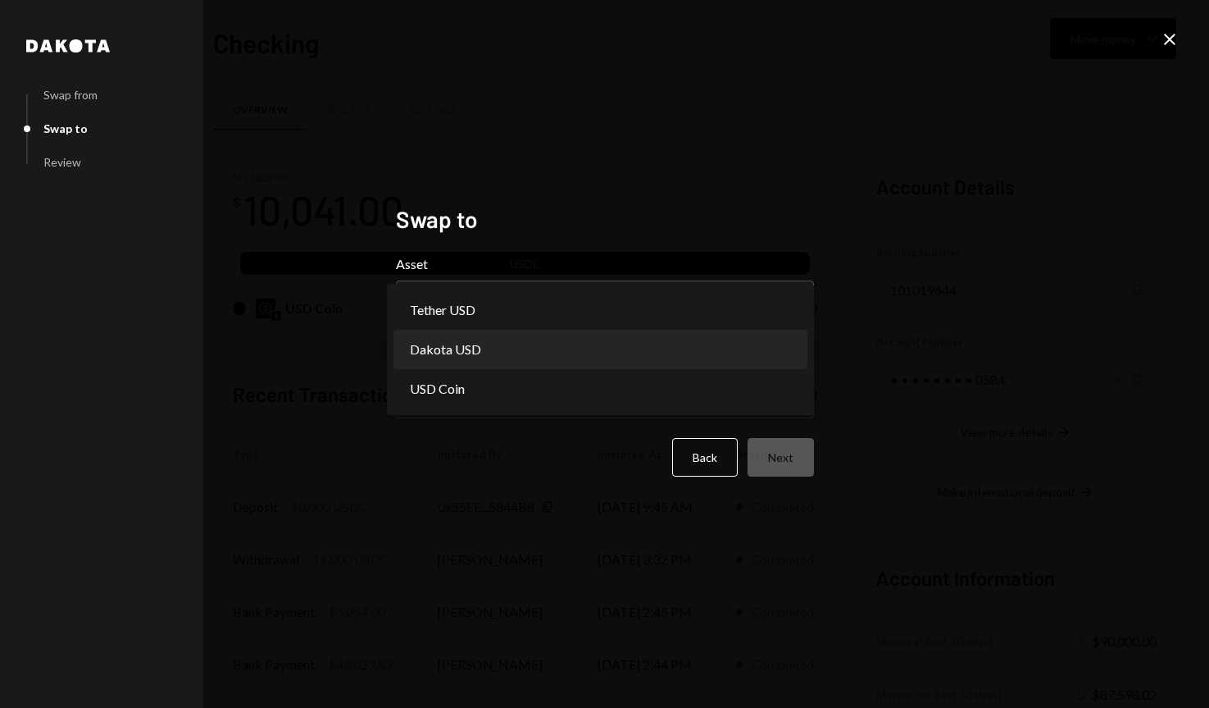
select select "*****"
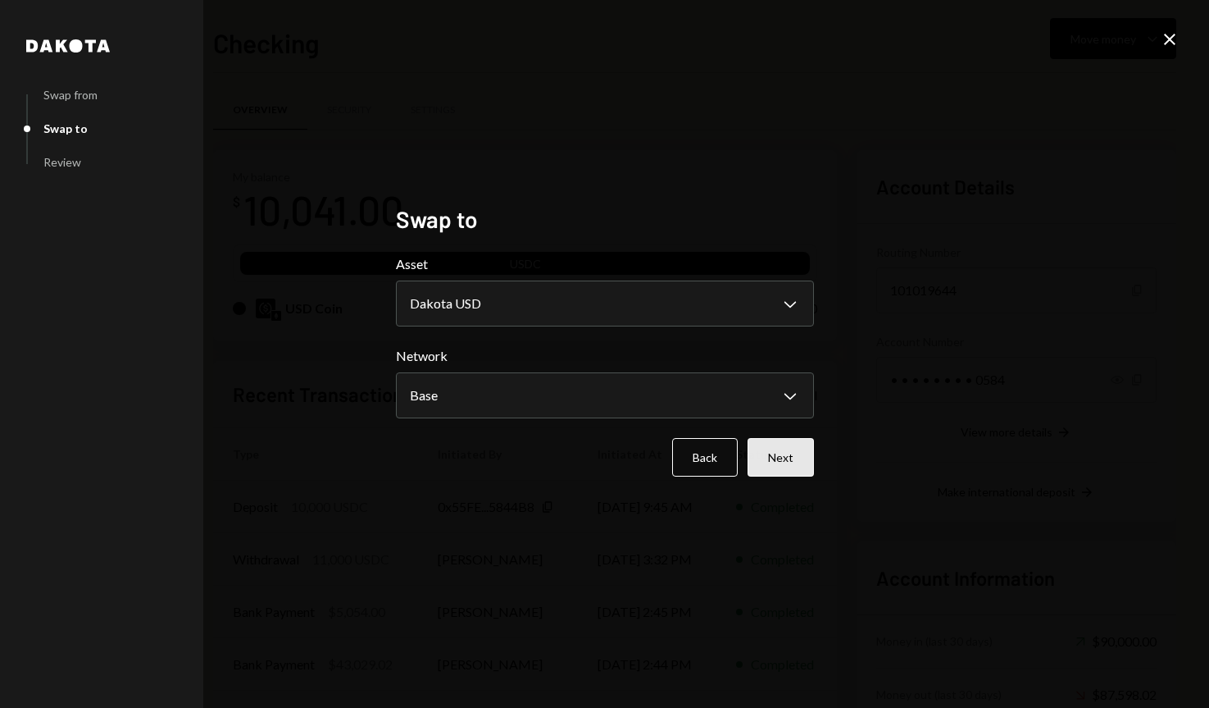
click at [778, 453] on button "Next" at bounding box center [781, 457] width 66 height 39
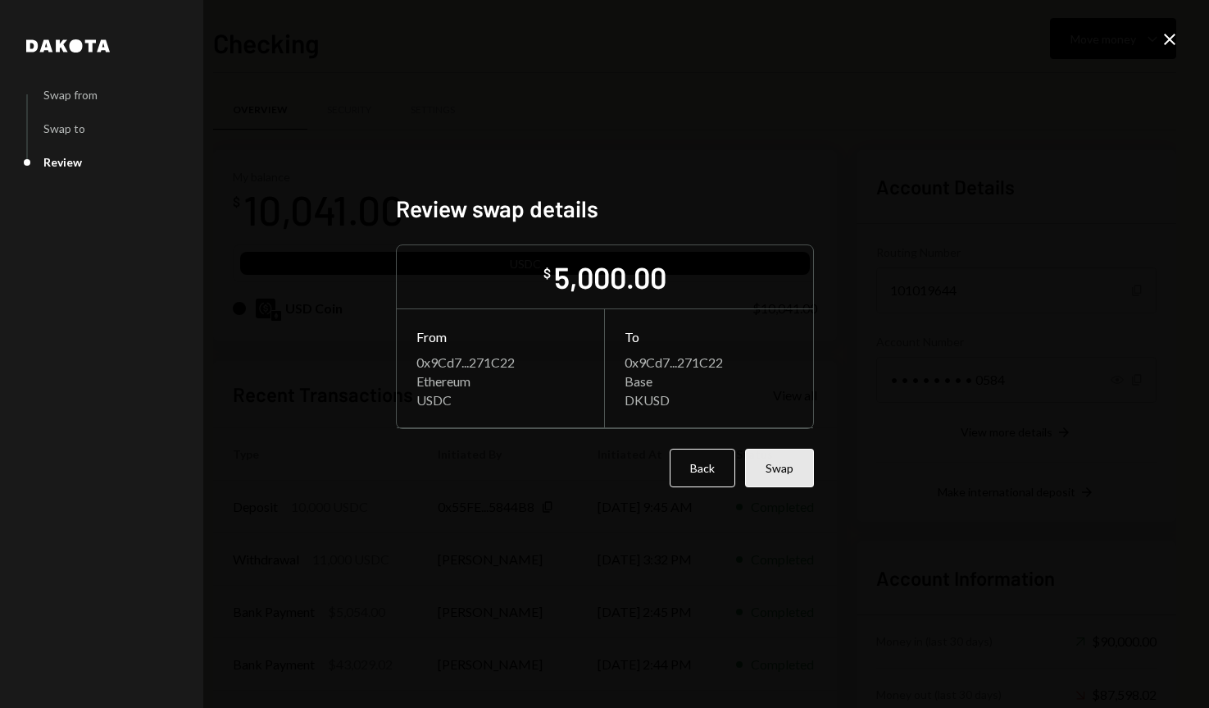
click at [781, 467] on button "Swap" at bounding box center [779, 468] width 69 height 39
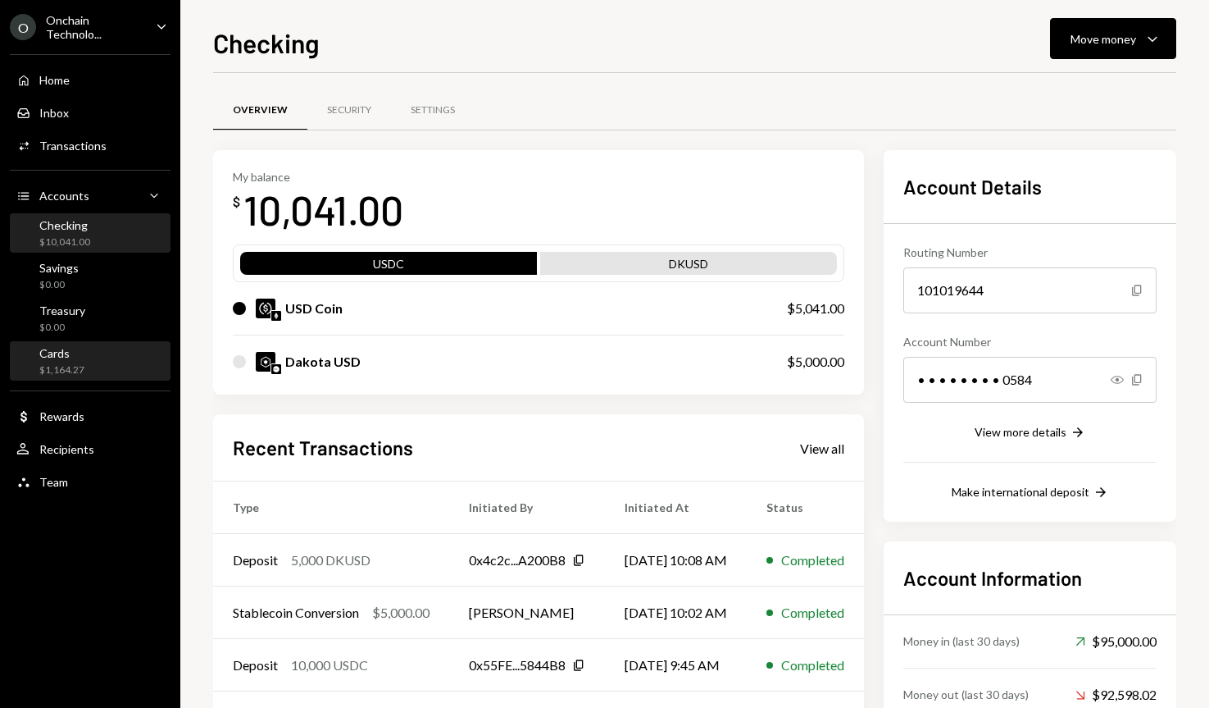
click at [89, 368] on div "Cards $1,164.27" at bounding box center [90, 361] width 148 height 31
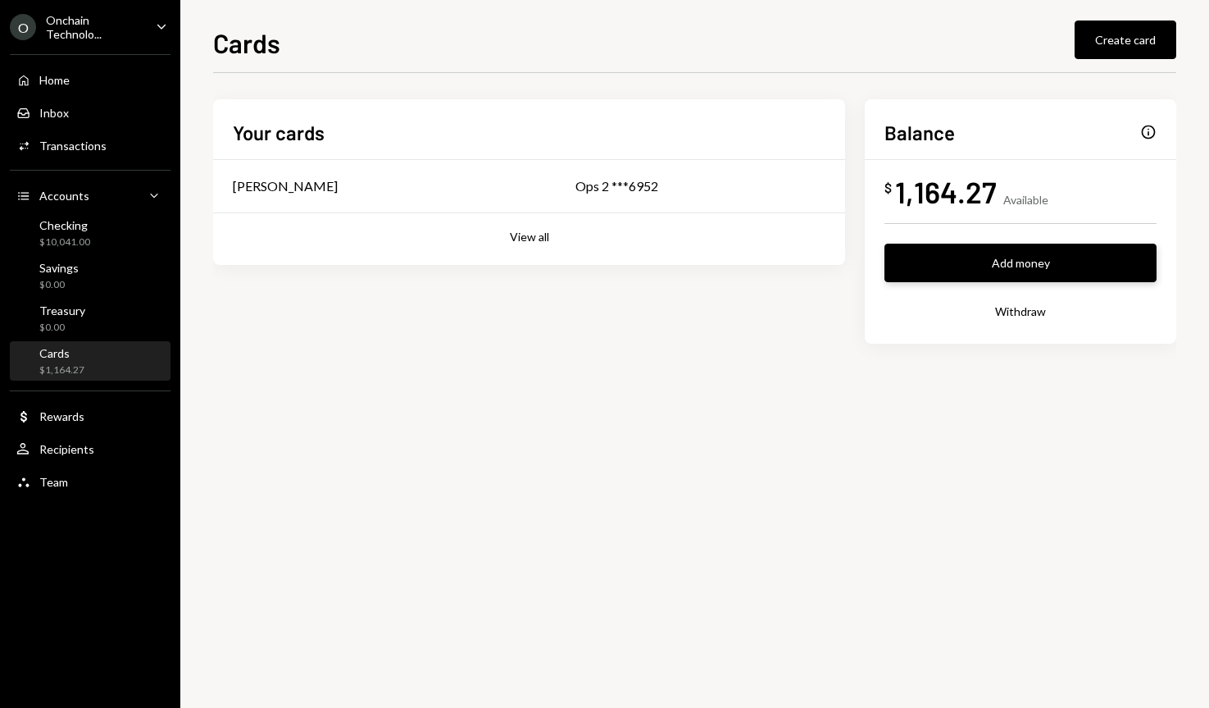
click at [1019, 258] on button "Add money" at bounding box center [1021, 263] width 272 height 39
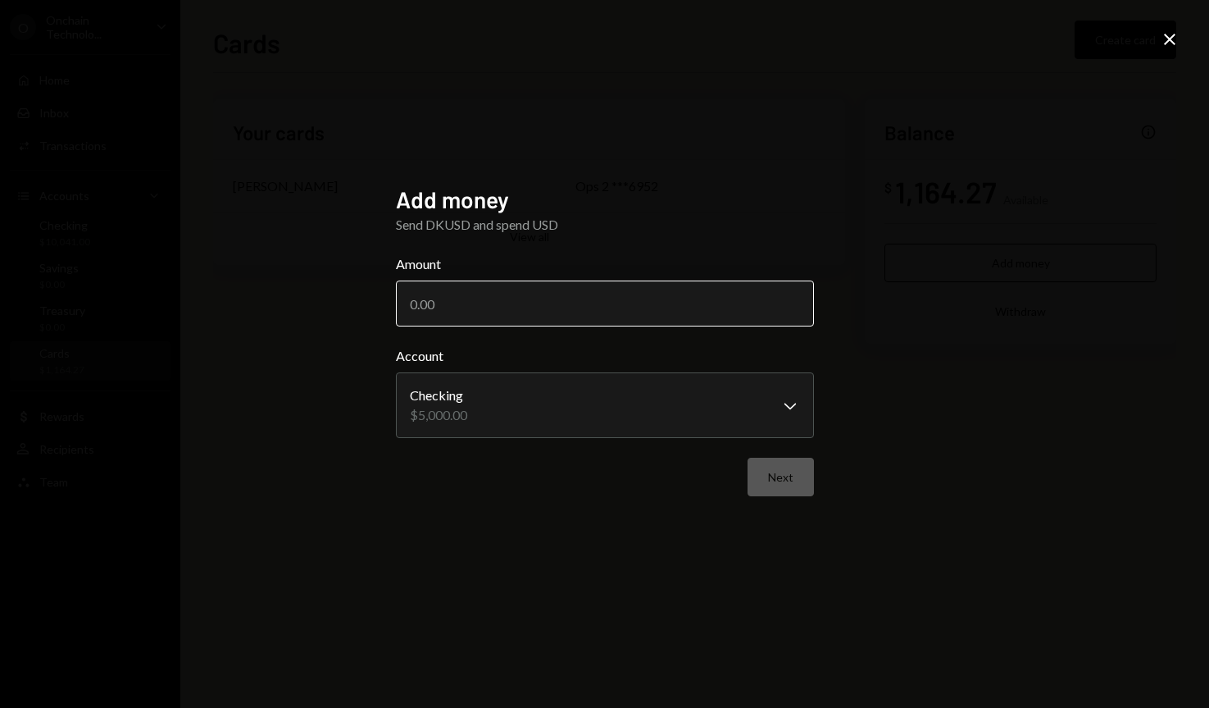
click at [534, 299] on input "Amount" at bounding box center [605, 303] width 418 height 46
type input "5000"
click at [780, 480] on button "Next" at bounding box center [781, 477] width 66 height 39
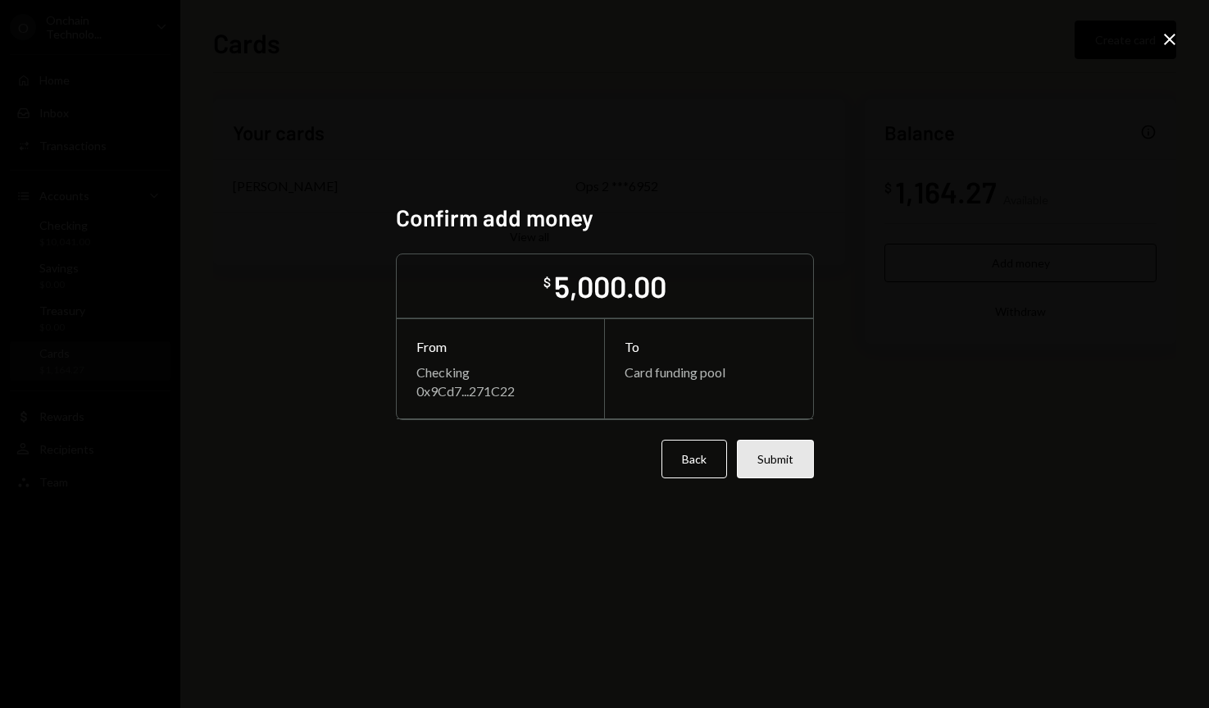
click at [781, 462] on button "Submit" at bounding box center [775, 459] width 77 height 39
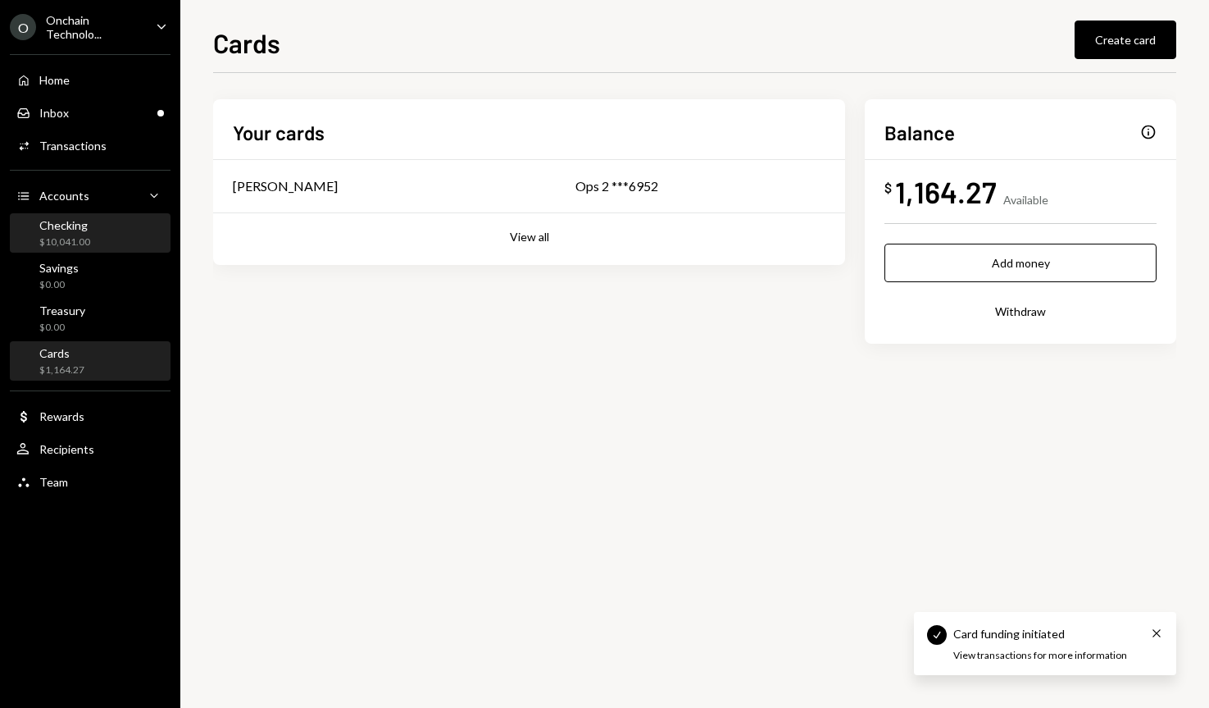
click at [125, 236] on div "Checking $10,041.00" at bounding box center [90, 233] width 148 height 31
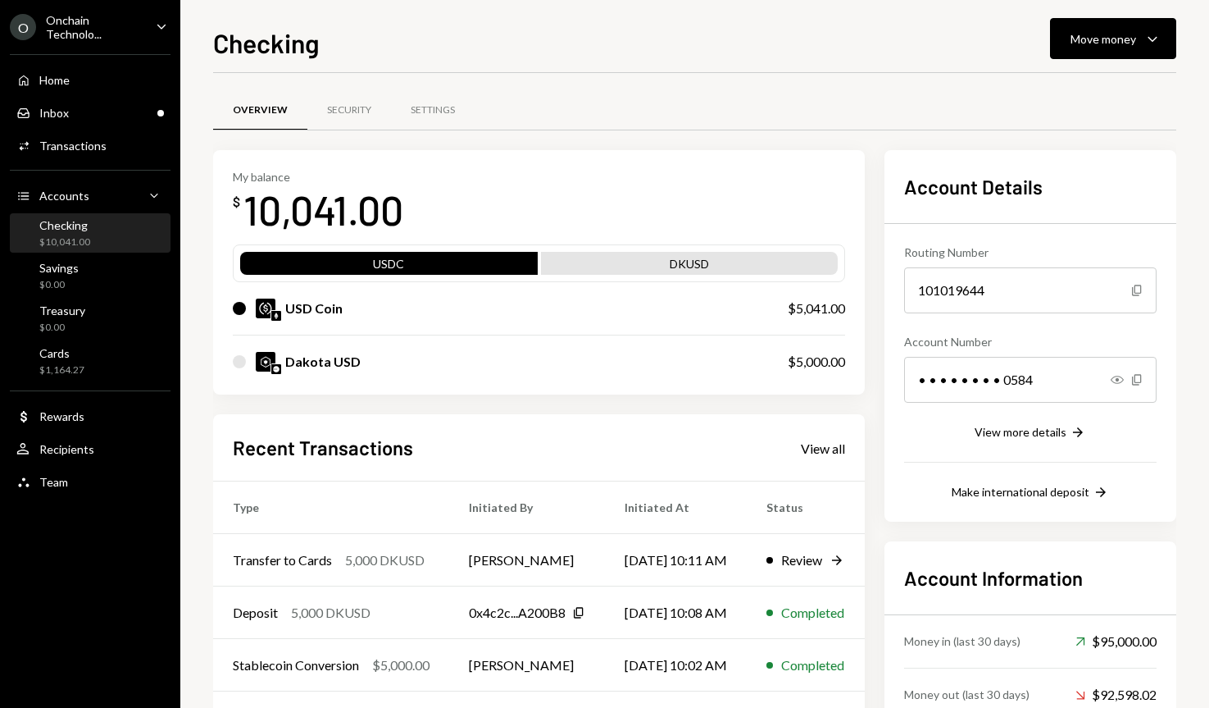
click at [121, 24] on div "Onchain Technolo..." at bounding box center [94, 27] width 97 height 28
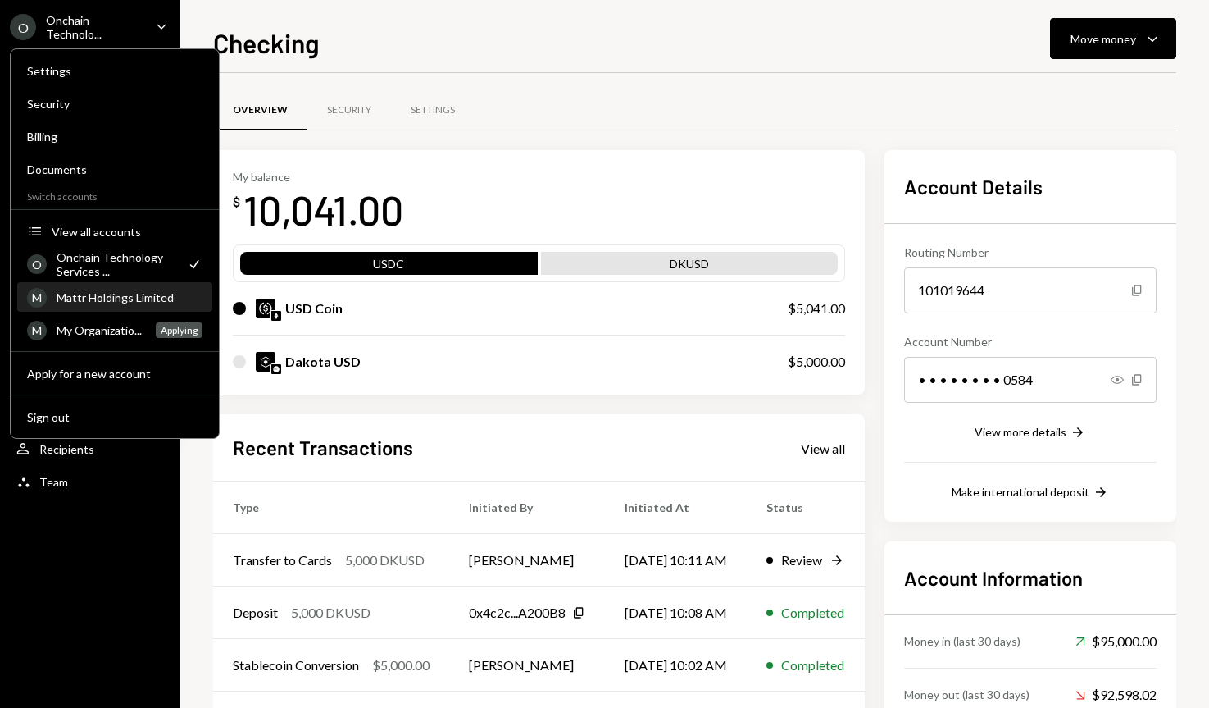
click at [116, 294] on div "Mattr Holdings Limited" at bounding box center [130, 297] width 146 height 14
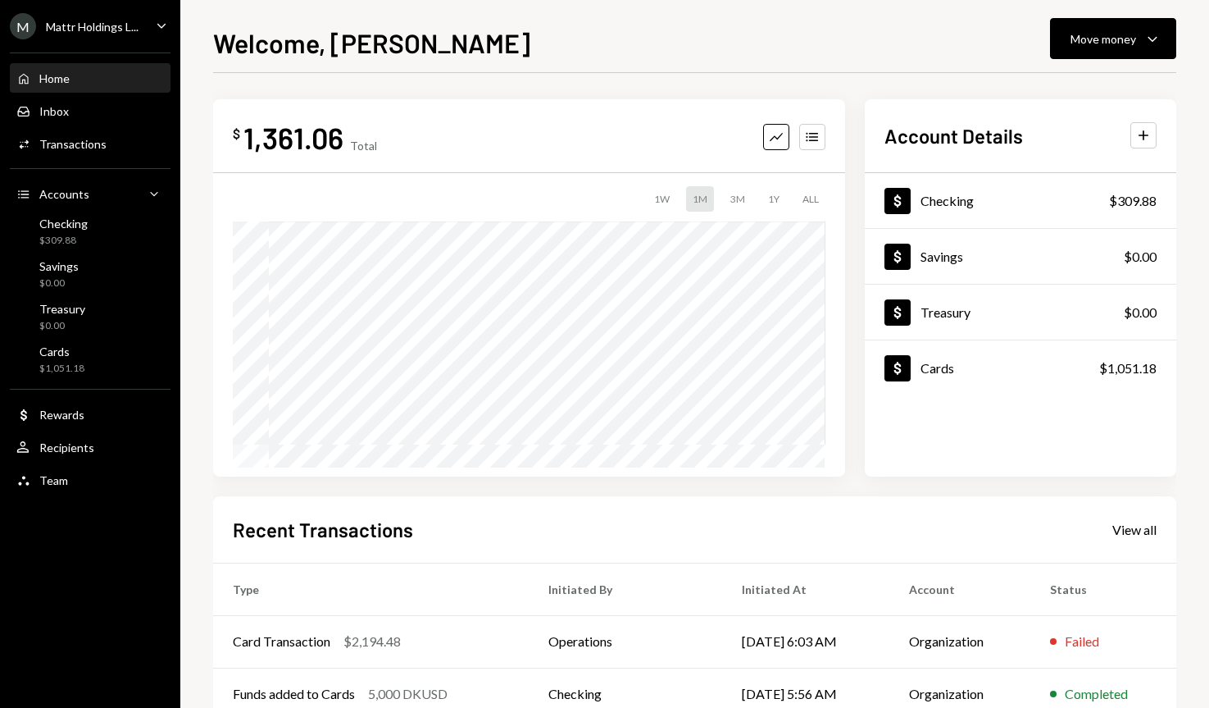
click at [372, 485] on div "$ 1,361.06 Total Graph Accounts 1W 1M 3M 1Y ALL Account Details Plus Dollar Che…" at bounding box center [694, 505] width 963 height 812
click at [74, 27] on div "Mattr Holdings L..." at bounding box center [92, 27] width 93 height 14
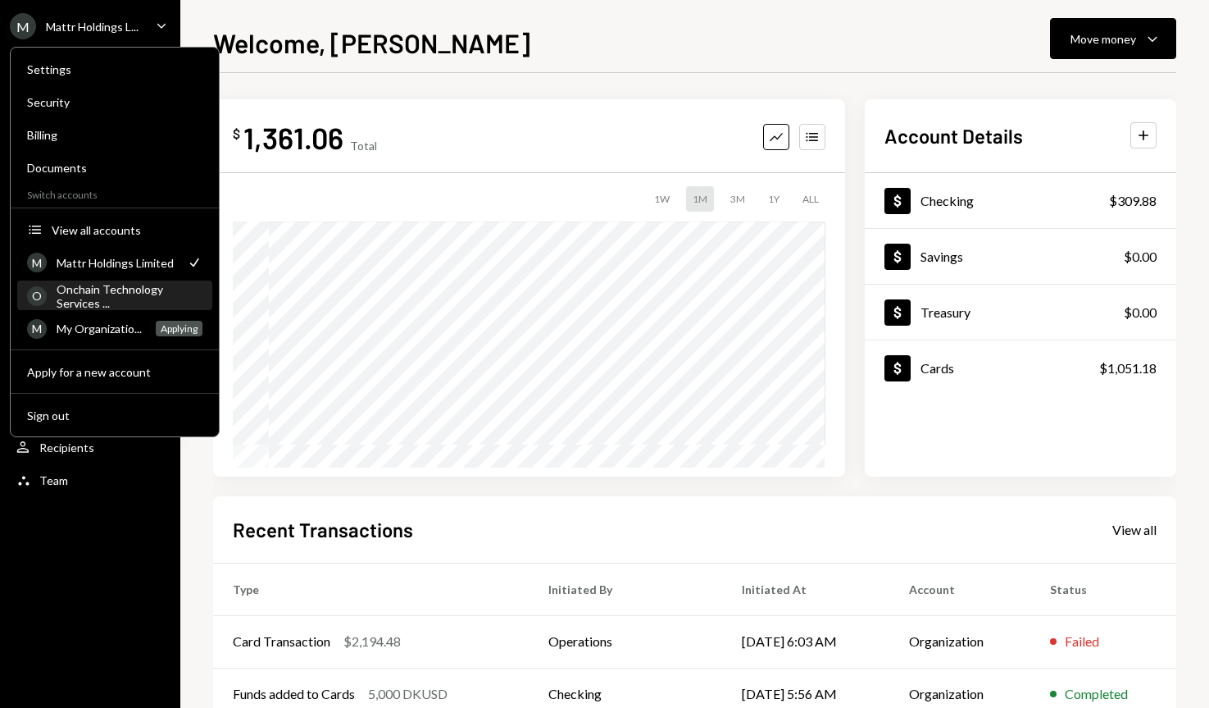
click at [111, 294] on div "Onchain Technology Services ..." at bounding box center [130, 296] width 146 height 28
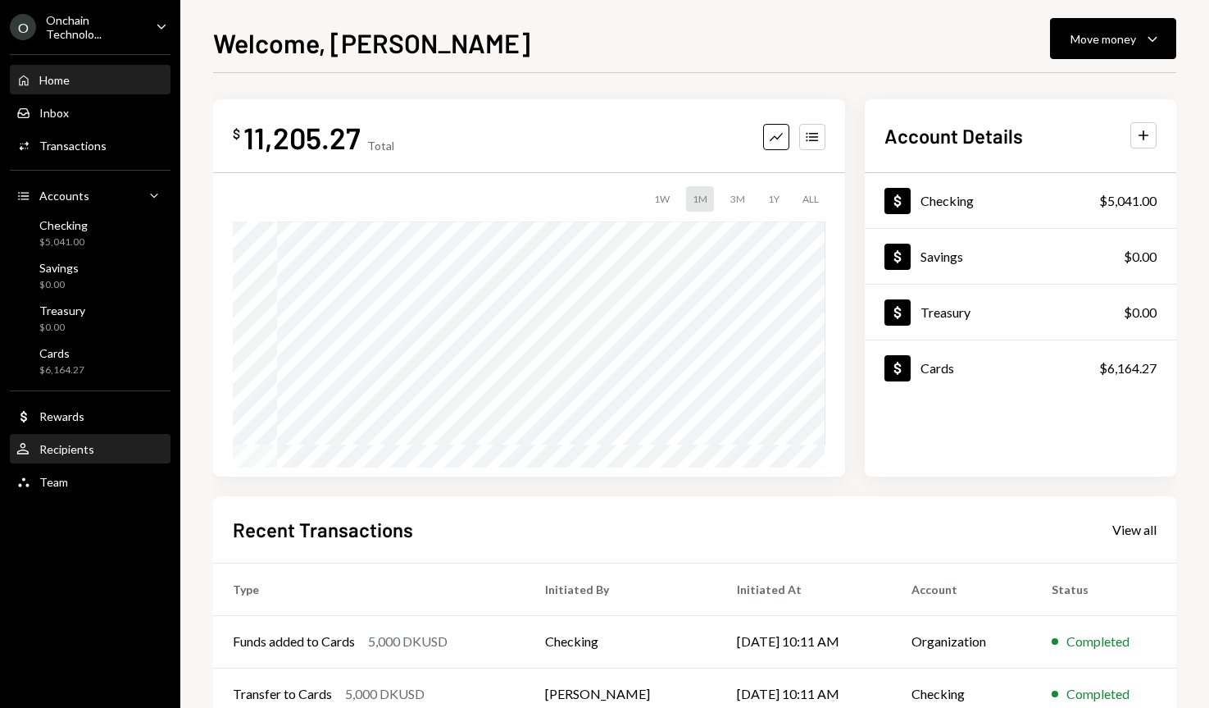
click at [68, 446] on div "Recipients" at bounding box center [66, 449] width 55 height 14
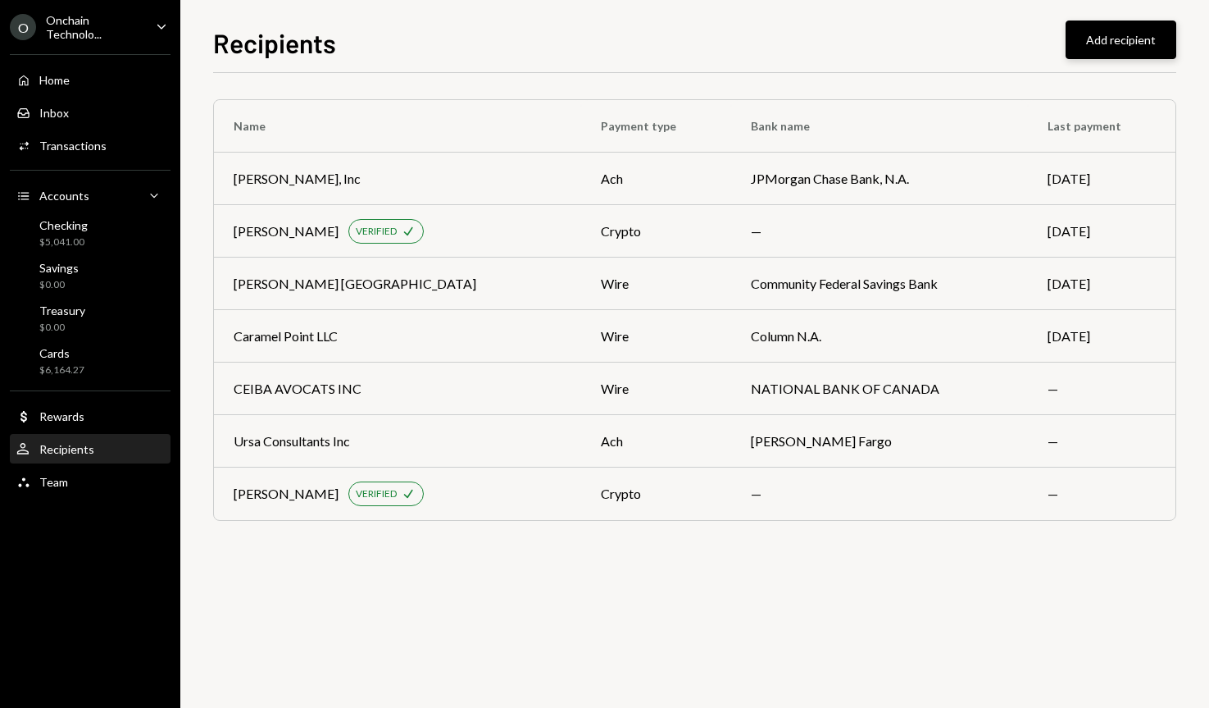
click at [1126, 26] on button "Add recipient" at bounding box center [1121, 39] width 111 height 39
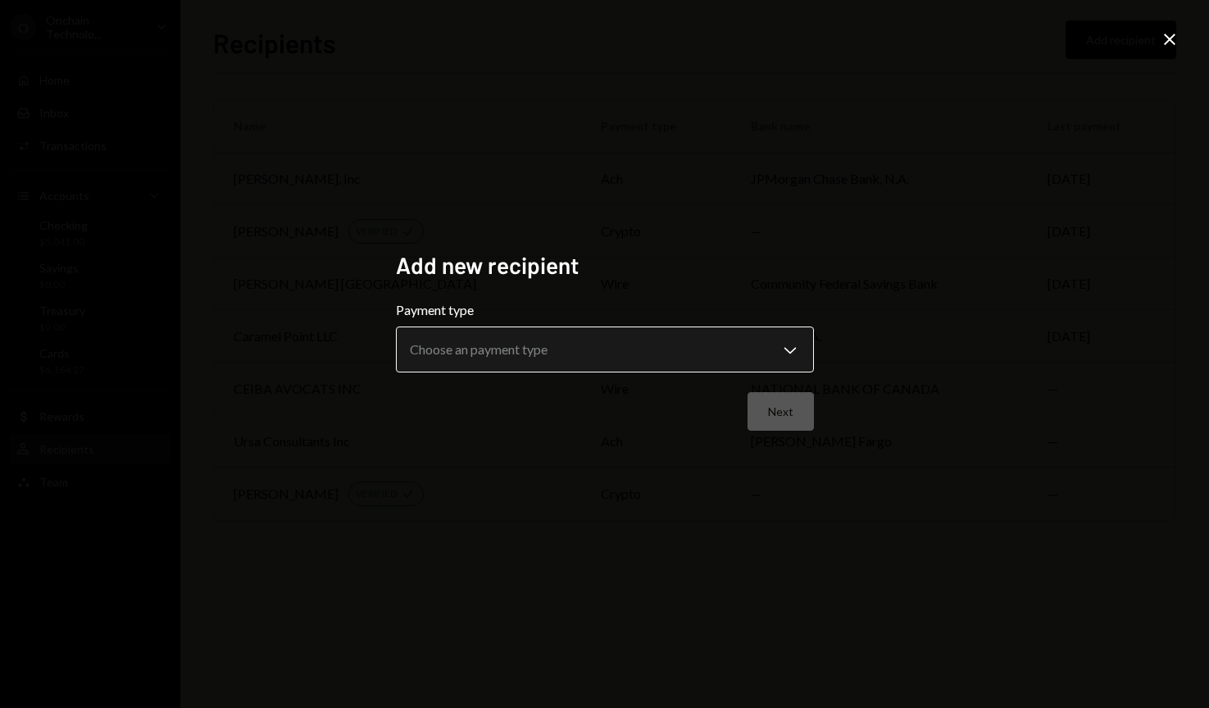
click at [712, 351] on body "**********" at bounding box center [604, 354] width 1209 height 708
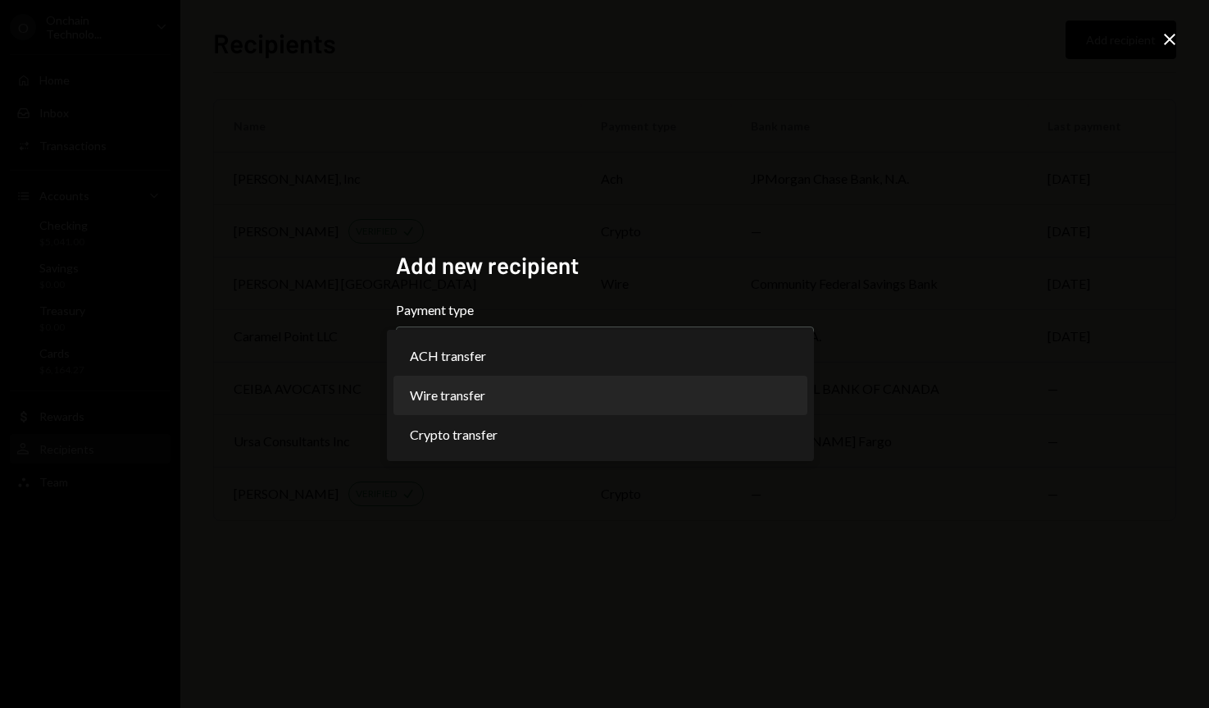
select select "****"
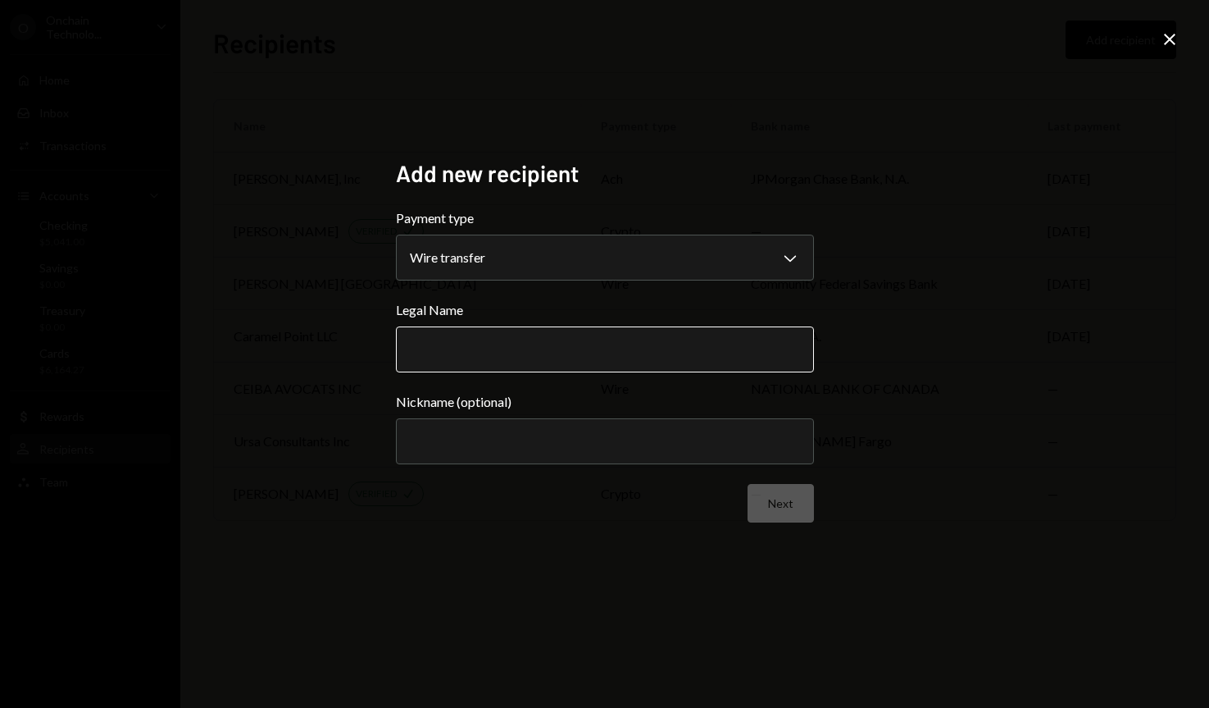
click at [552, 355] on input "Legal Name" at bounding box center [605, 349] width 418 height 46
paste input "**********"
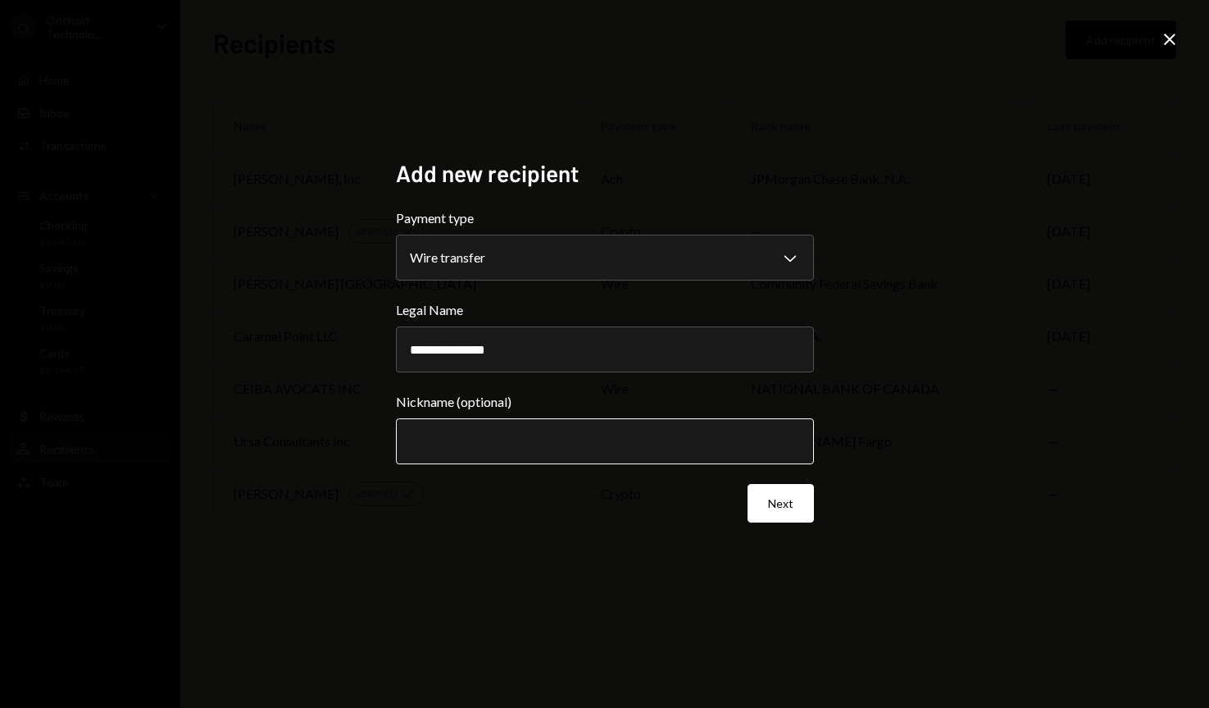
type input "**********"
click at [544, 444] on input "Nickname (optional)" at bounding box center [605, 441] width 418 height 46
click at [840, 463] on div "**********" at bounding box center [604, 354] width 1209 height 708
click at [659, 452] on input "Nickname (optional)" at bounding box center [605, 441] width 418 height 46
type input "******"
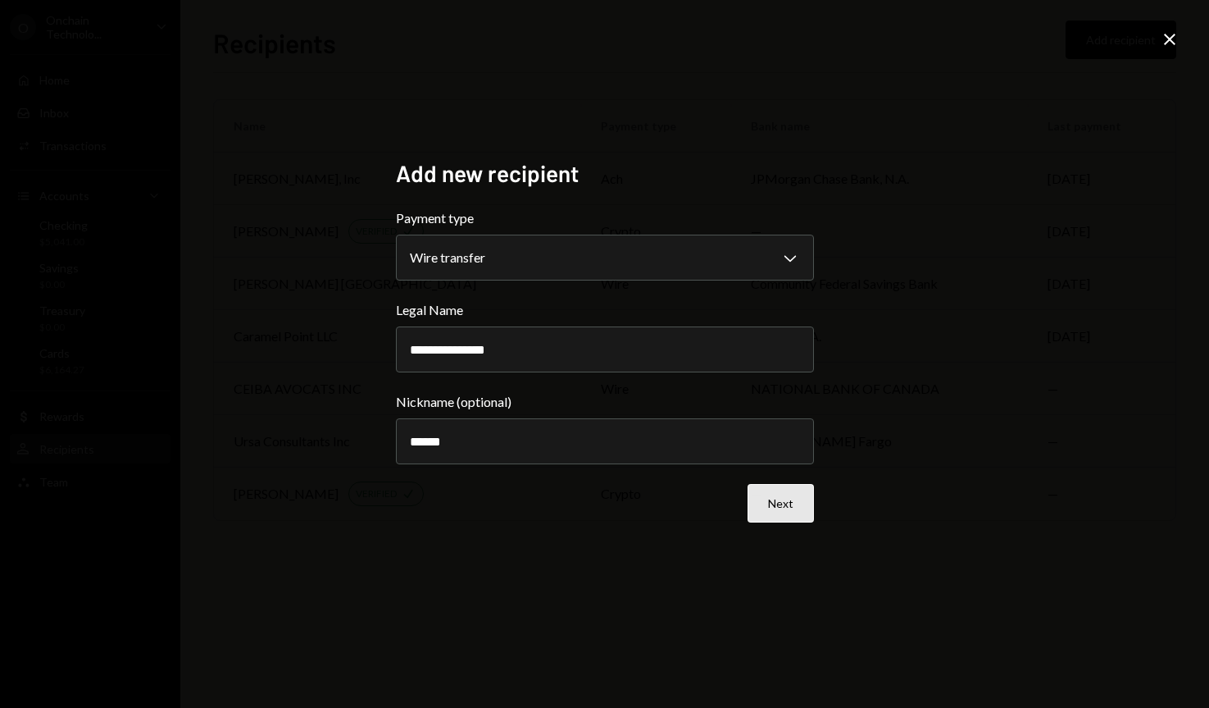
click at [783, 507] on button "Next" at bounding box center [781, 503] width 66 height 39
